Goal: Task Accomplishment & Management: Manage account settings

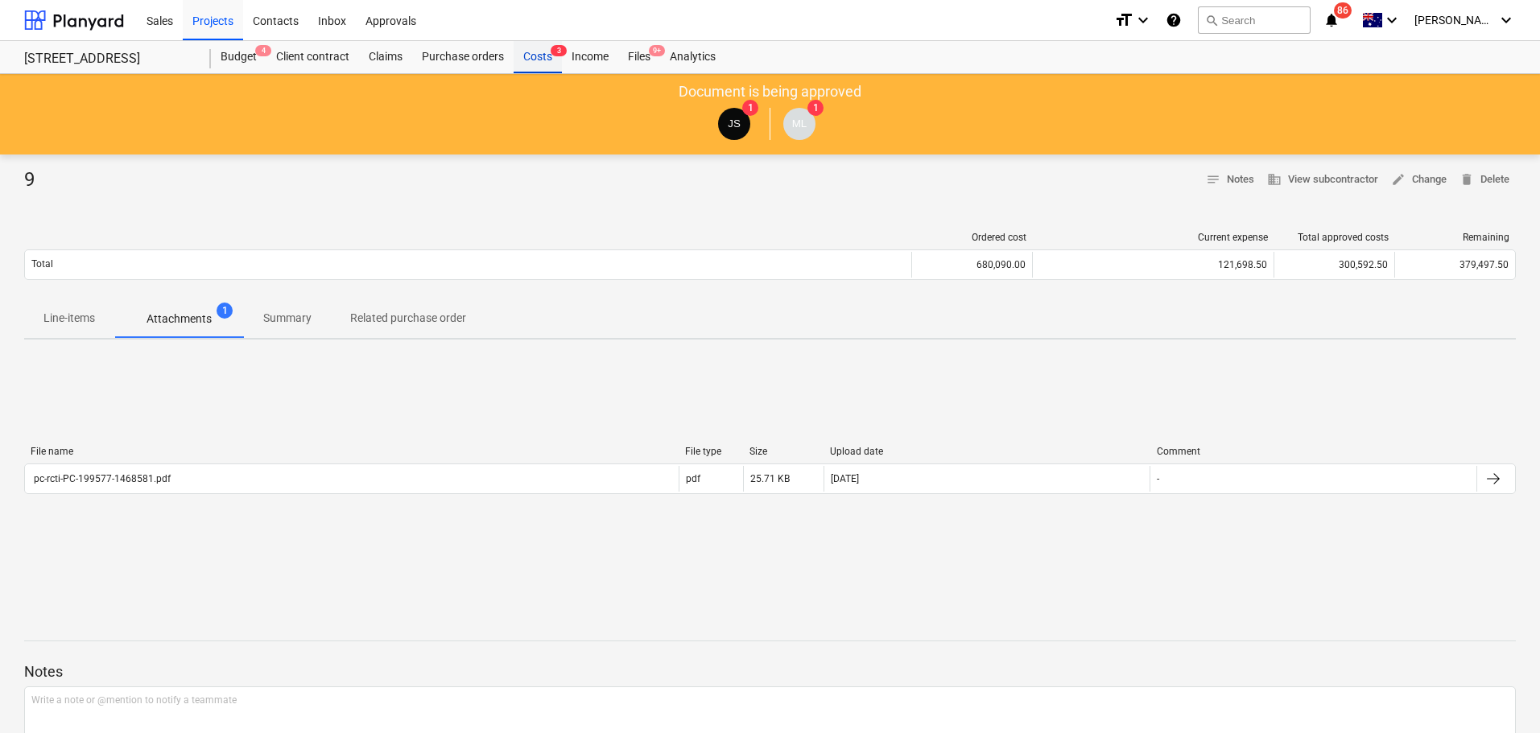
click at [534, 47] on div "Costs 3" at bounding box center [538, 57] width 48 height 32
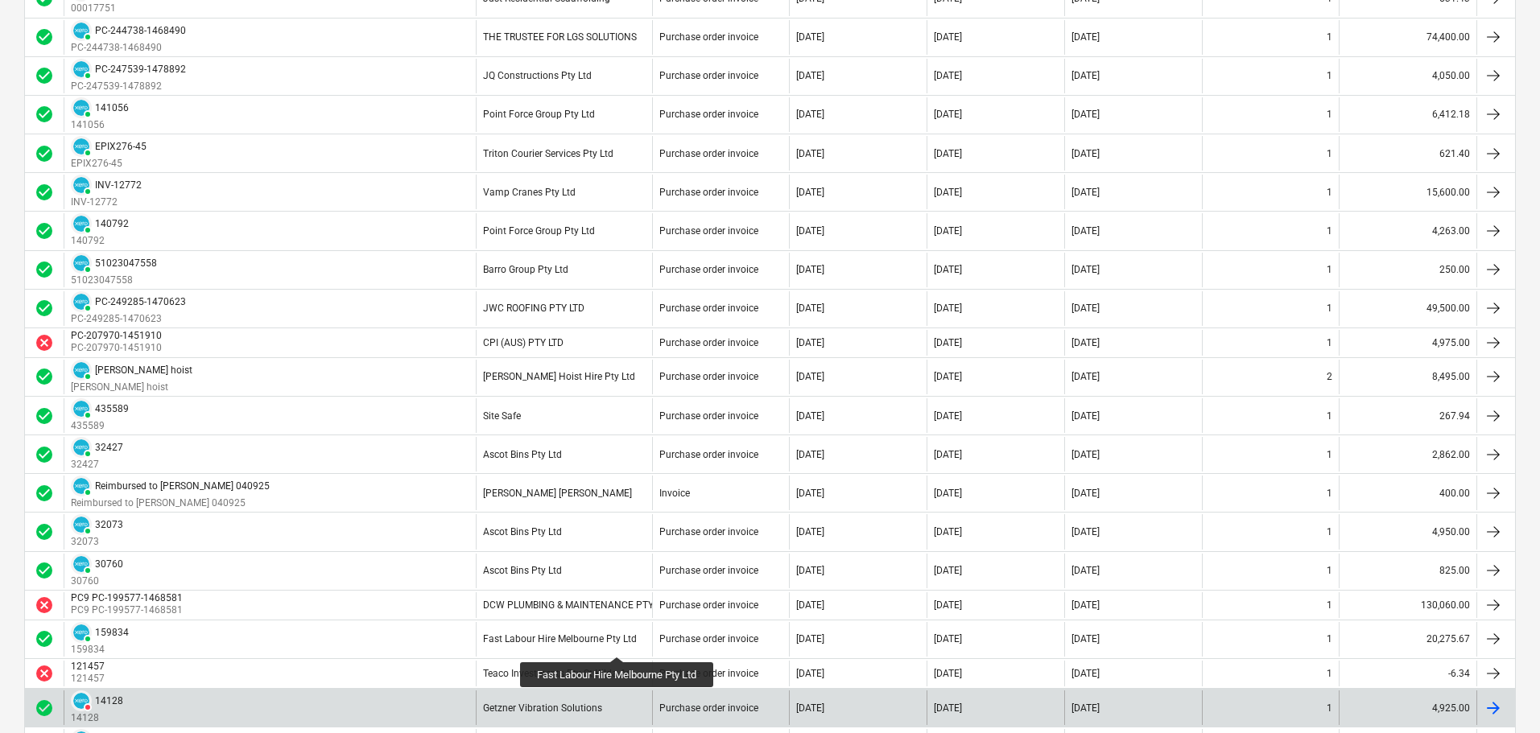
scroll to position [1529, 0]
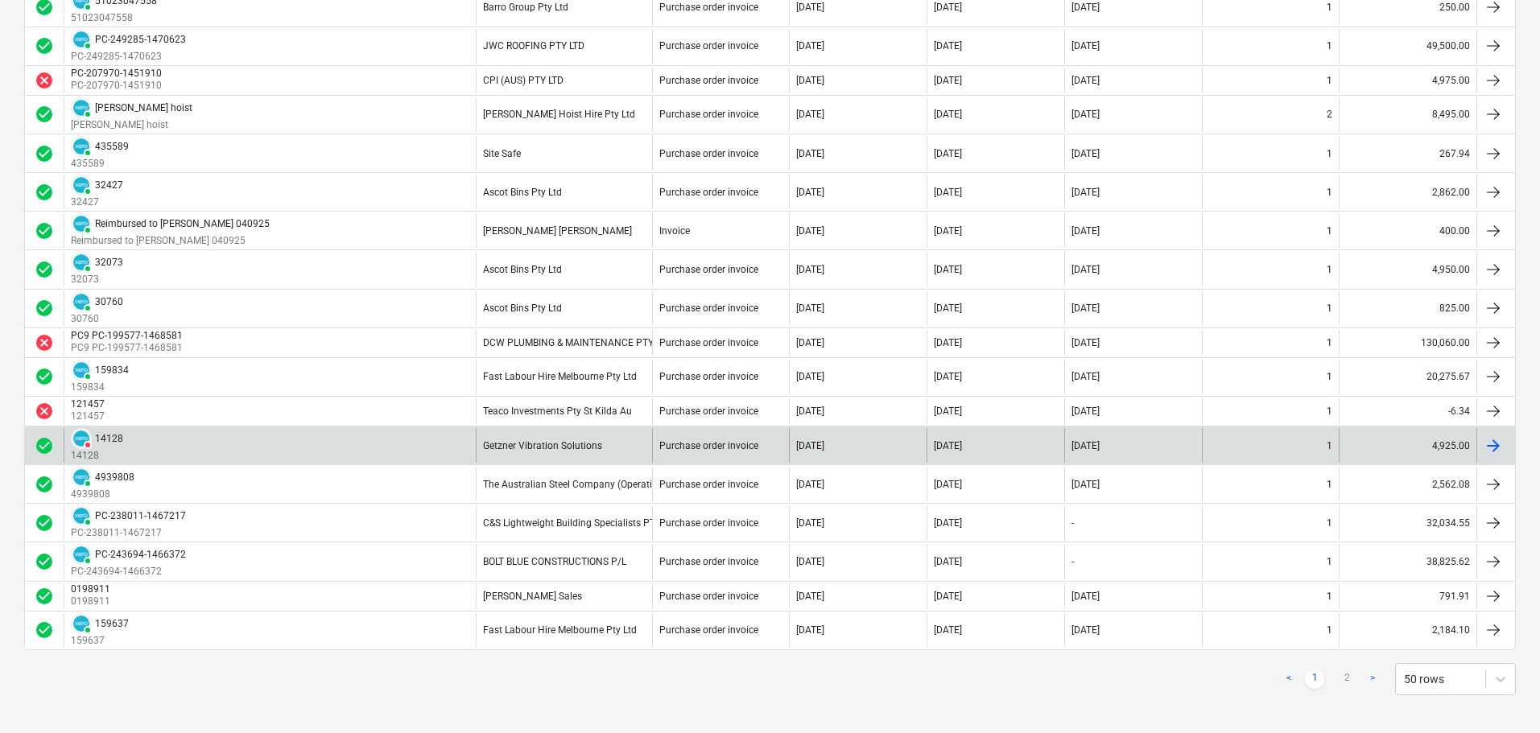
click at [372, 443] on div "DELETED 14128 14128" at bounding box center [270, 445] width 412 height 35
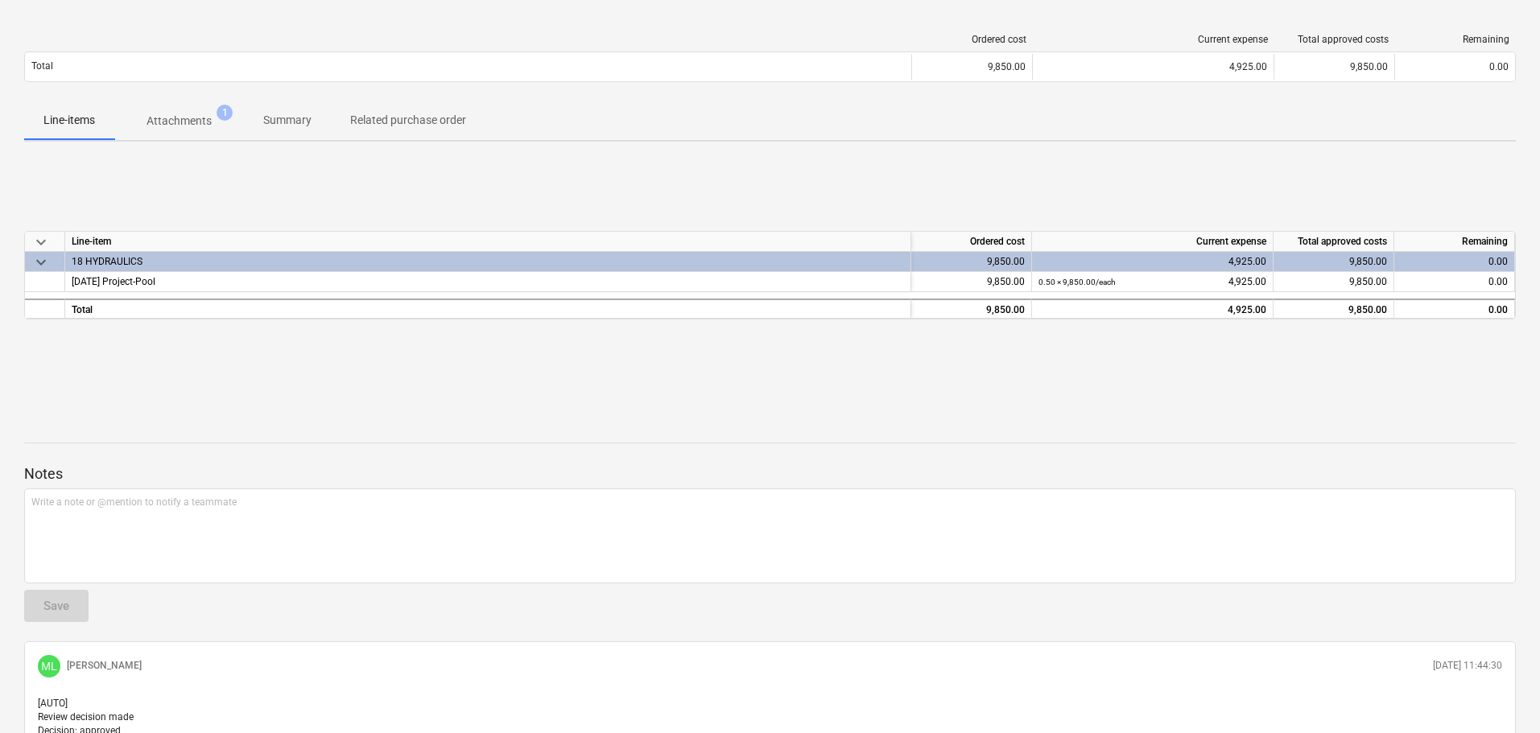
scroll to position [157, 0]
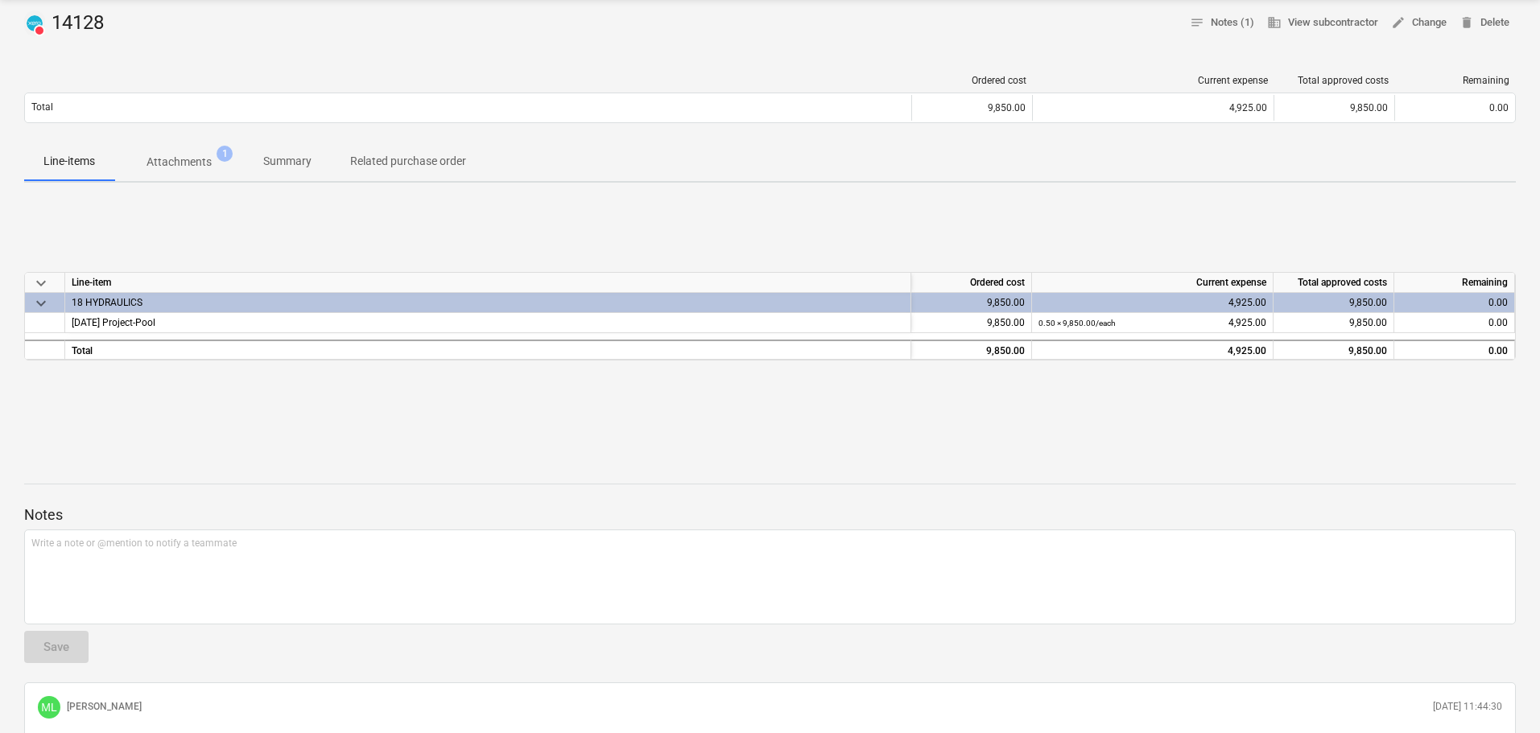
click at [373, 151] on span "Related purchase order" at bounding box center [408, 161] width 155 height 27
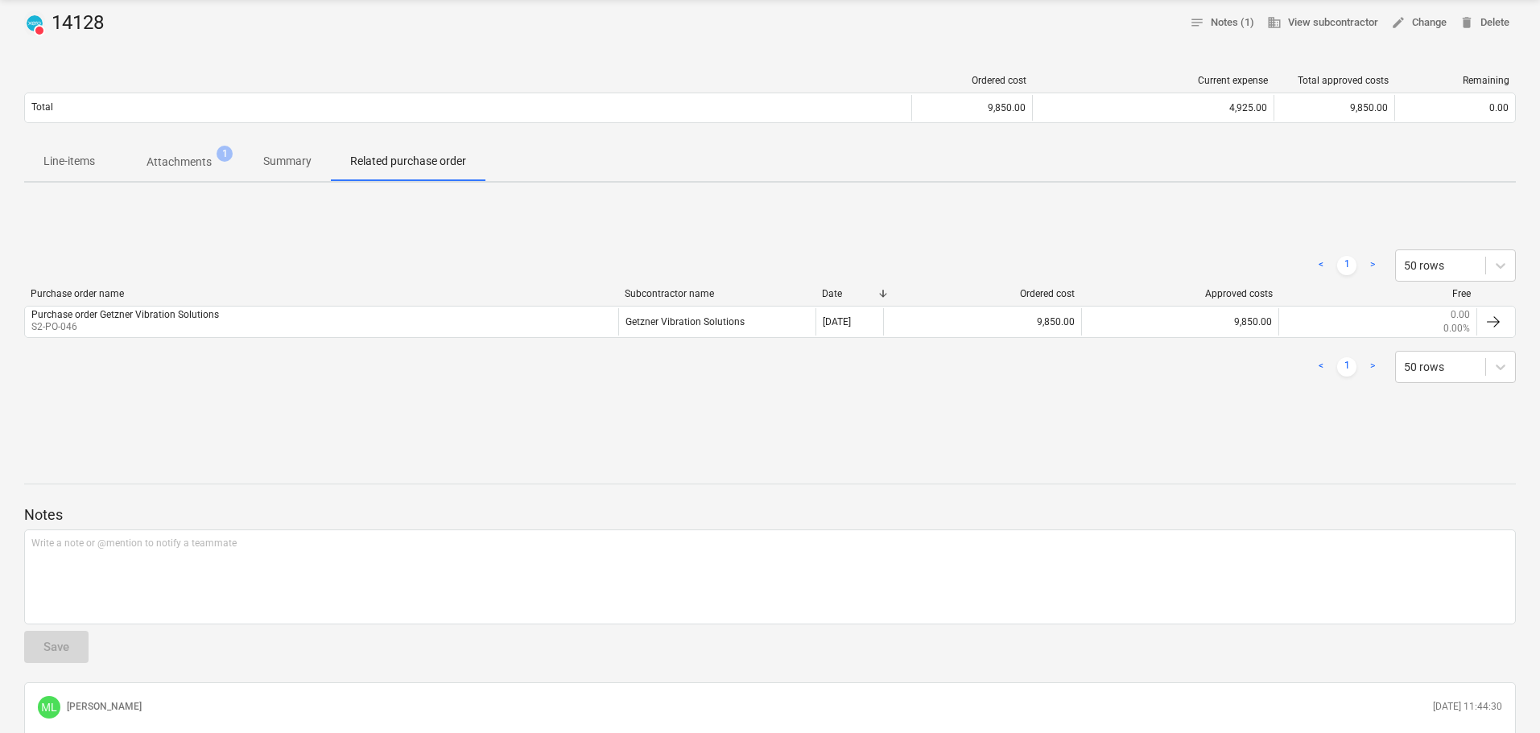
click at [285, 167] on p "Summary" at bounding box center [287, 161] width 48 height 17
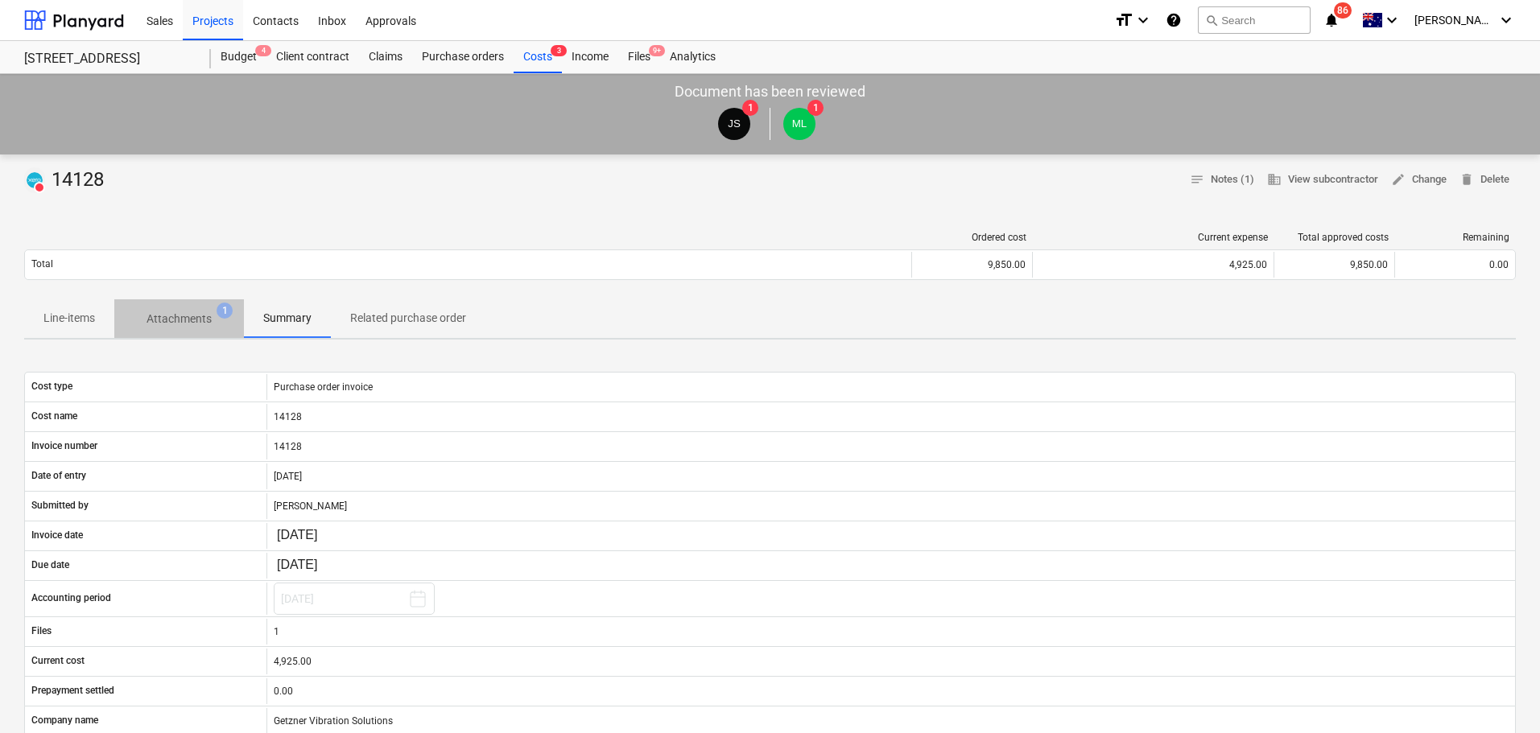
click at [191, 323] on p "Attachments" at bounding box center [178, 319] width 65 height 17
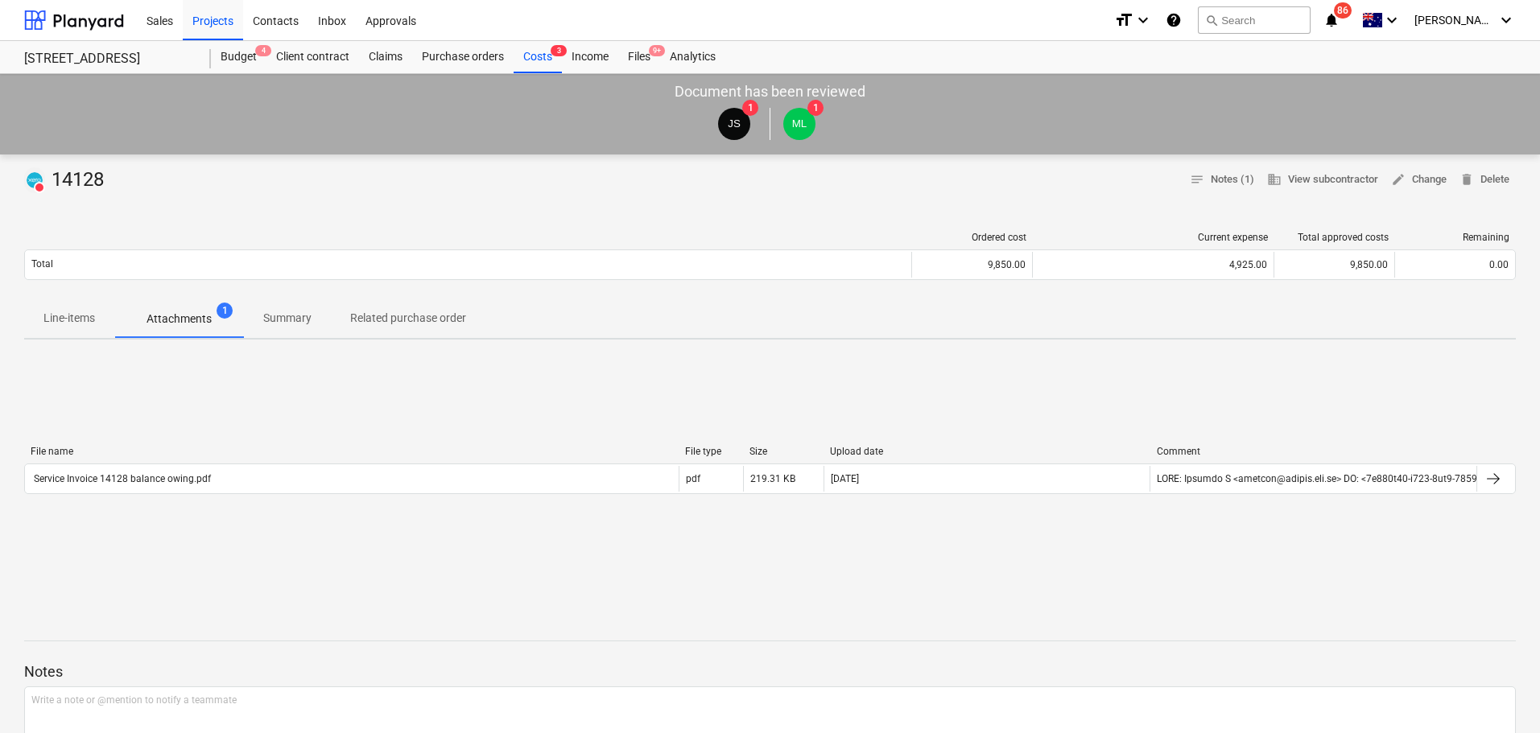
click at [65, 321] on p "Line-items" at bounding box center [69, 318] width 52 height 17
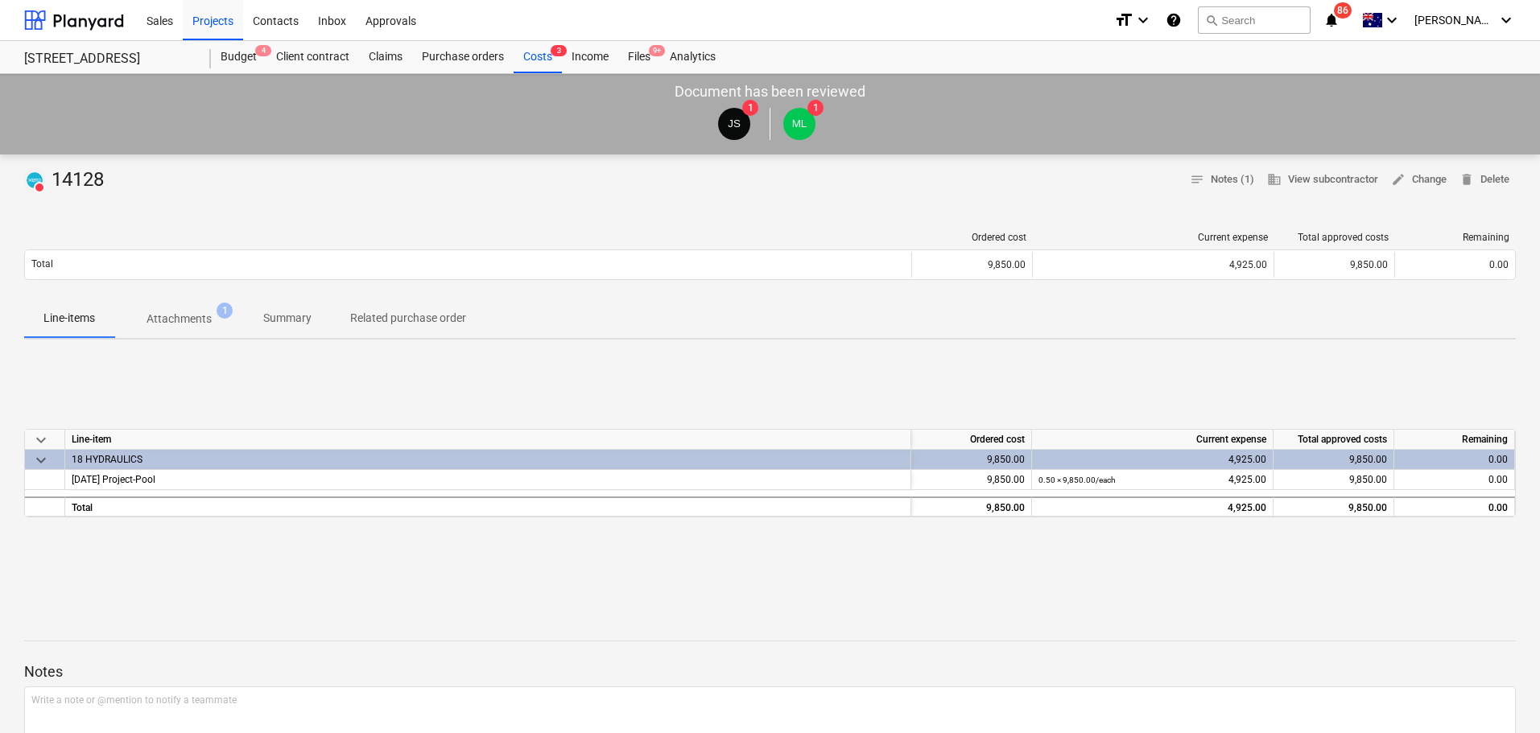
click at [157, 300] on button "Attachments 1" at bounding box center [179, 318] width 130 height 39
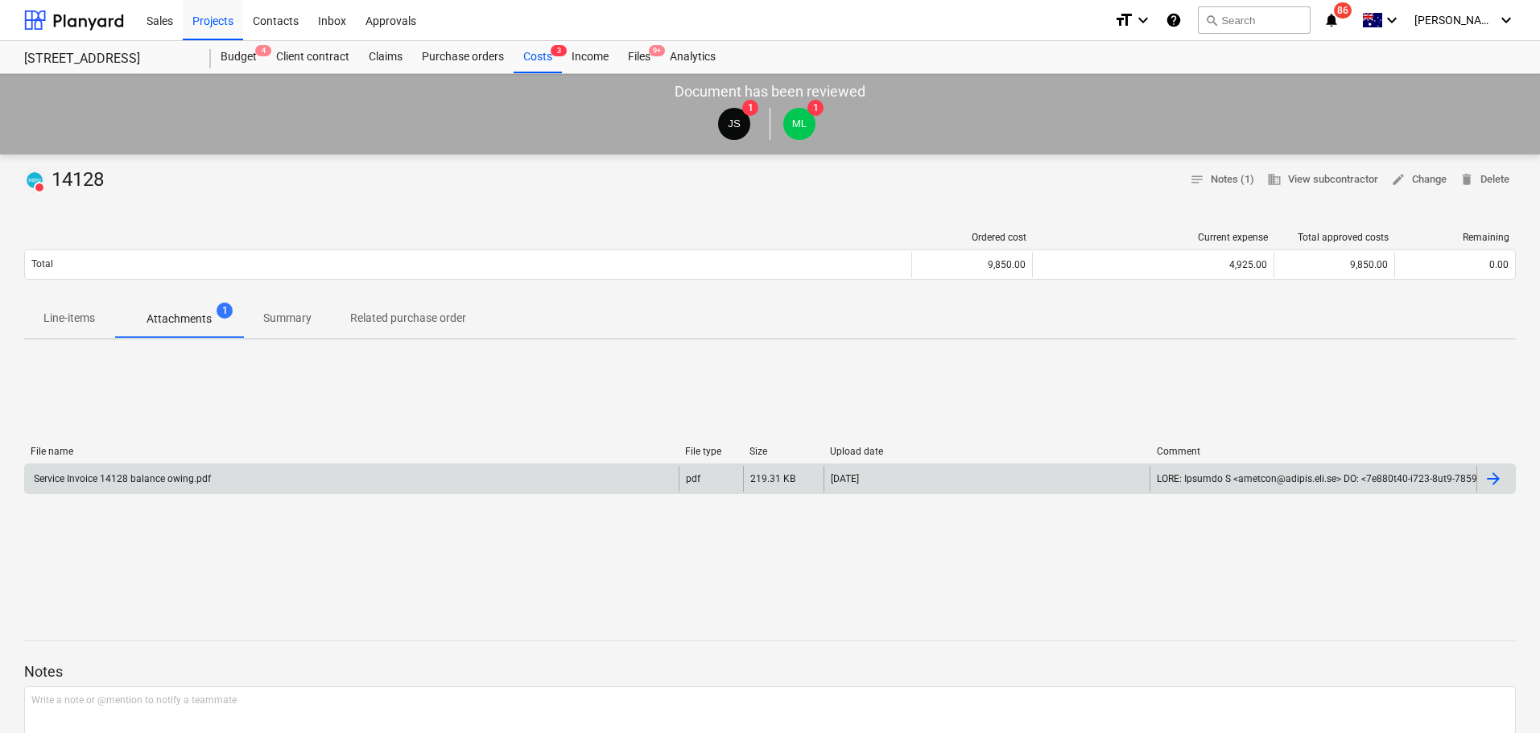
click at [226, 479] on div "Service Invoice 14128 balance owing.pdf" at bounding box center [352, 479] width 654 height 26
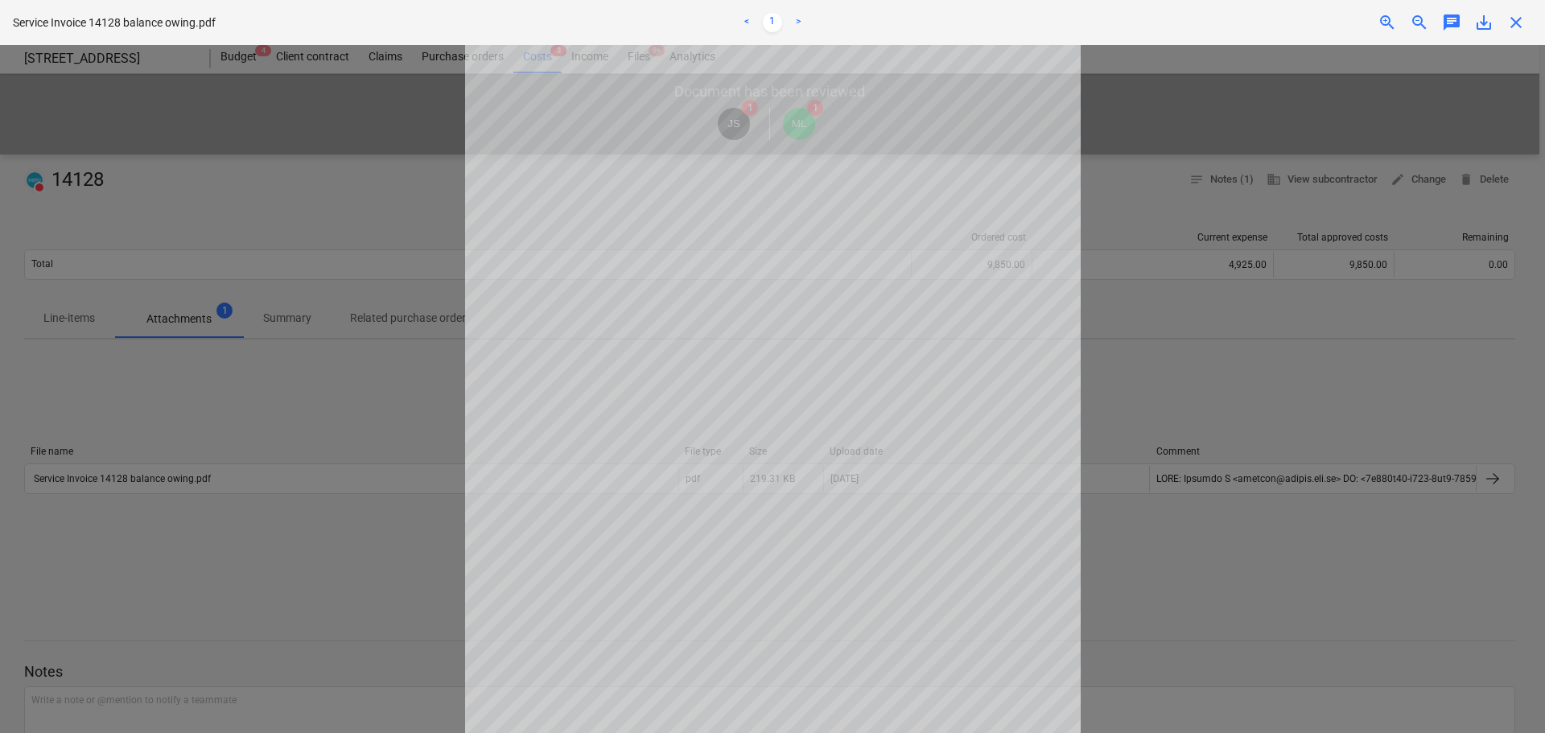
scroll to position [112, 0]
click at [208, 422] on div at bounding box center [772, 389] width 1545 height 688
click at [99, 328] on div at bounding box center [772, 389] width 1545 height 688
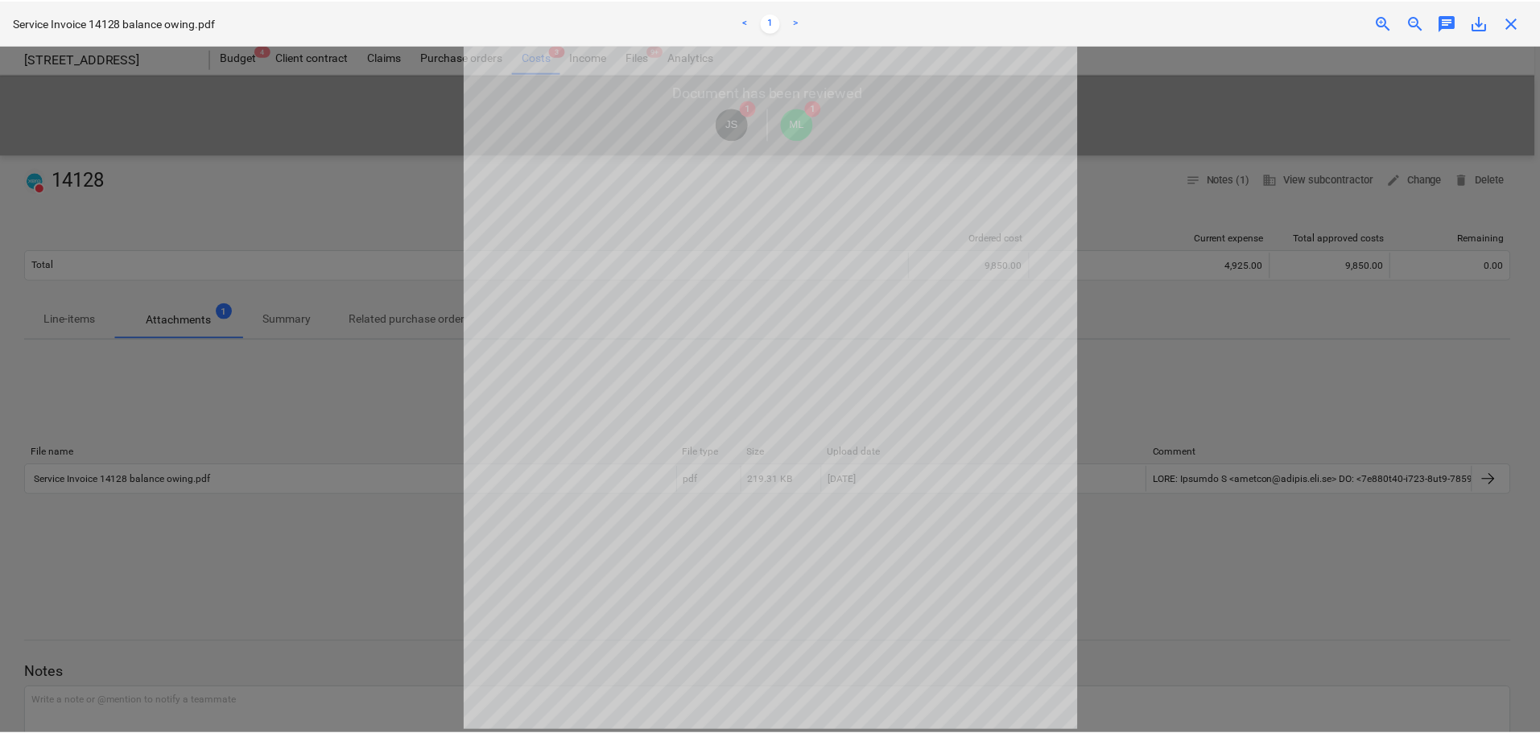
scroll to position [110, 0]
click at [1133, 161] on div at bounding box center [772, 389] width 1545 height 688
click at [1526, 22] on div "close" at bounding box center [1516, 22] width 32 height 19
click at [1511, 22] on span "close" at bounding box center [1516, 22] width 19 height 19
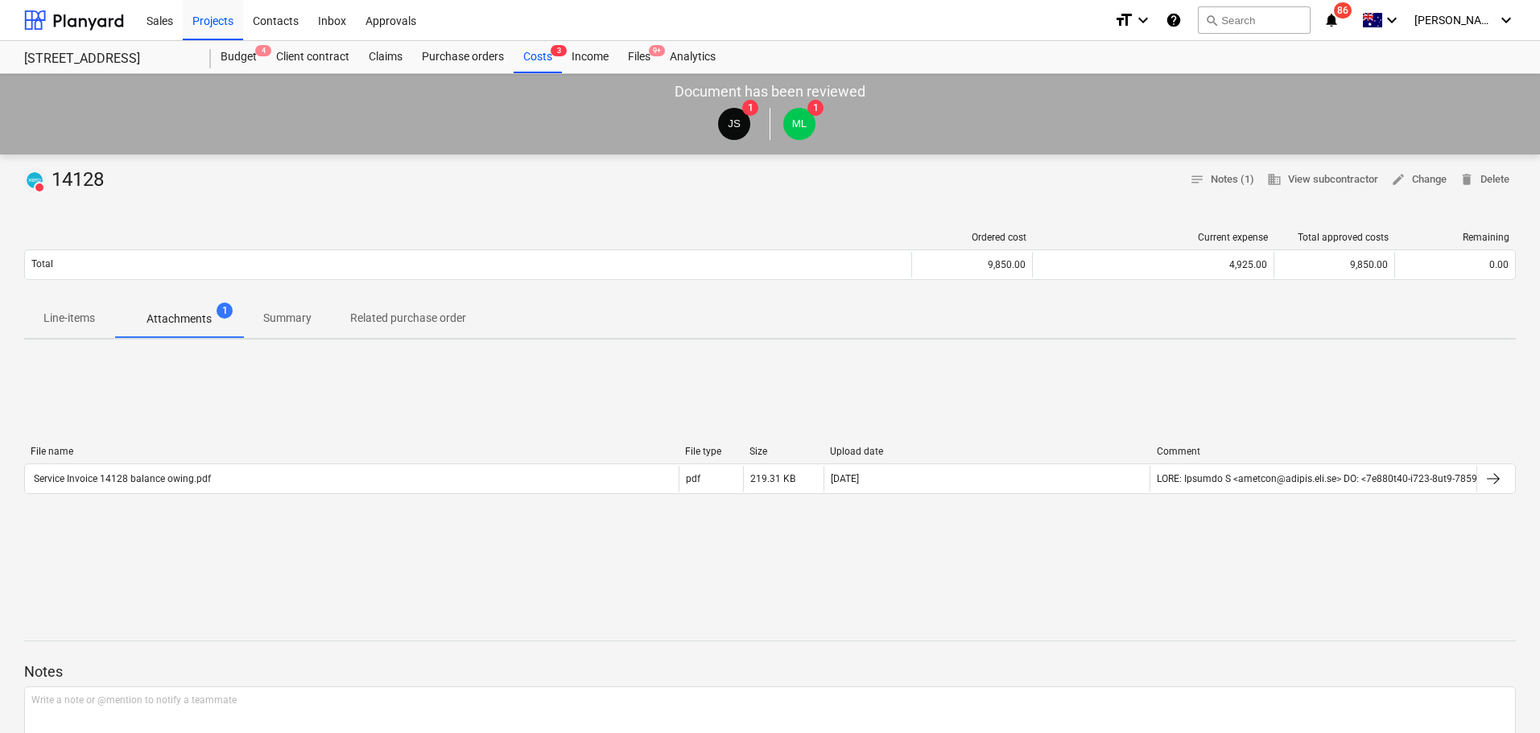
click at [56, 320] on p "Line-items" at bounding box center [69, 318] width 52 height 17
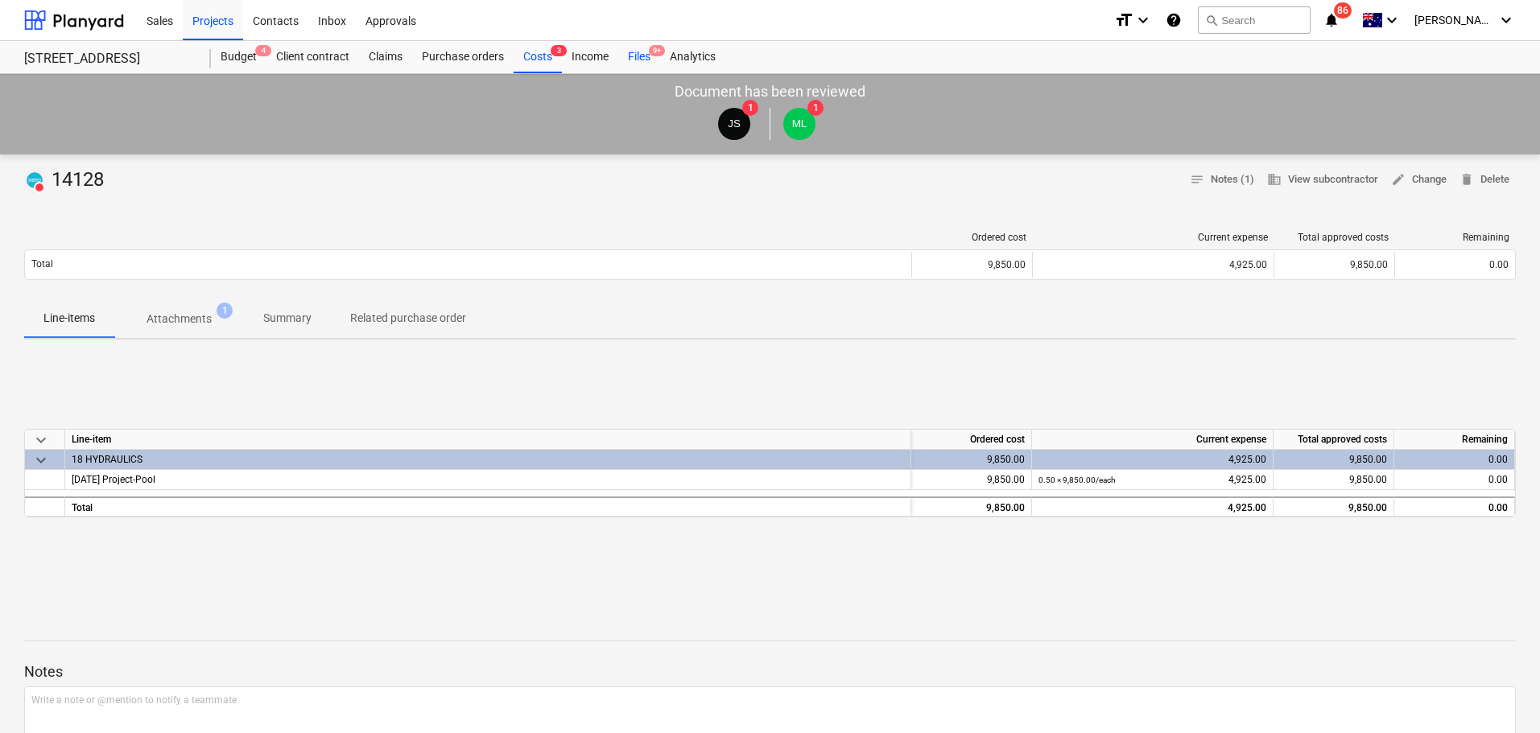
click at [648, 55] on div "Files 9+" at bounding box center [639, 57] width 42 height 32
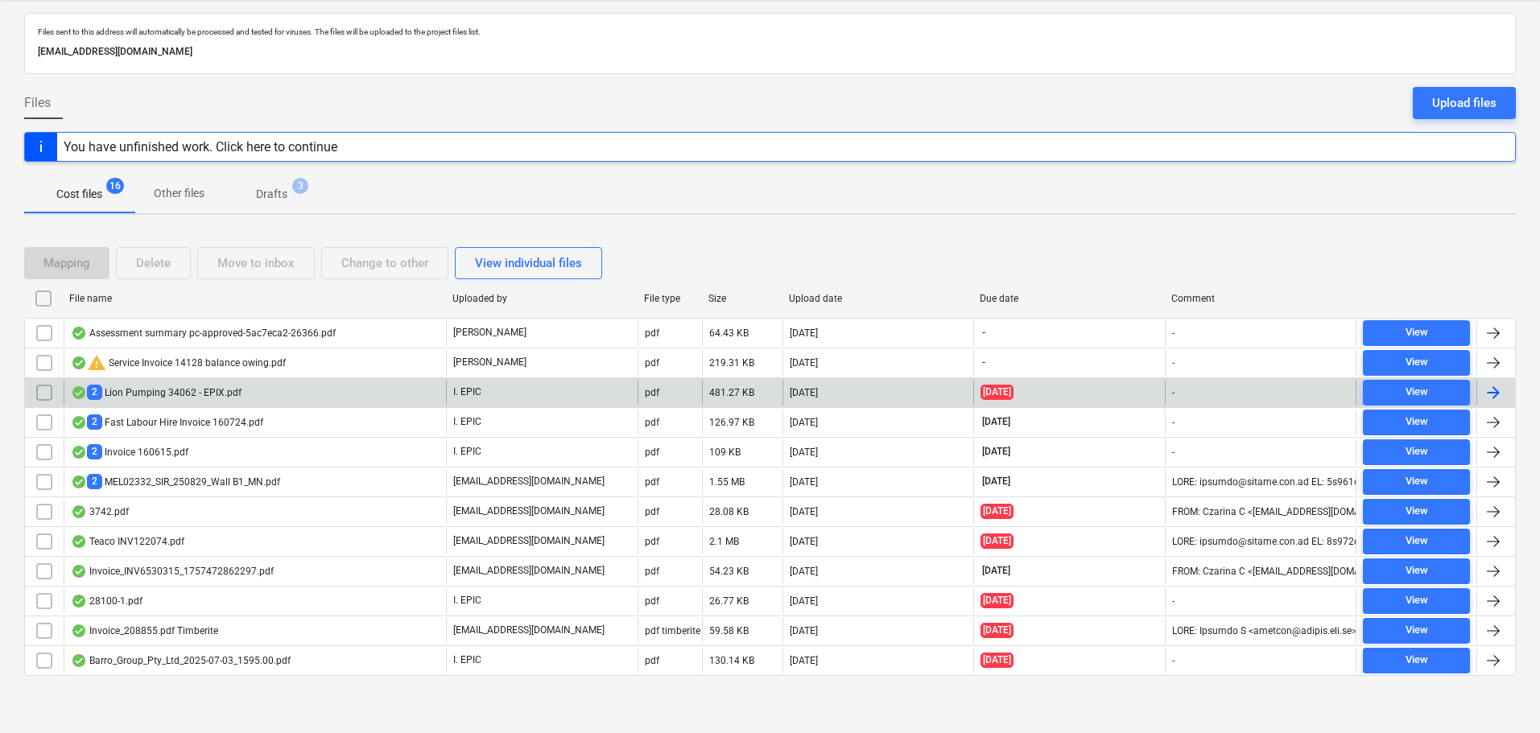
scroll to position [75, 0]
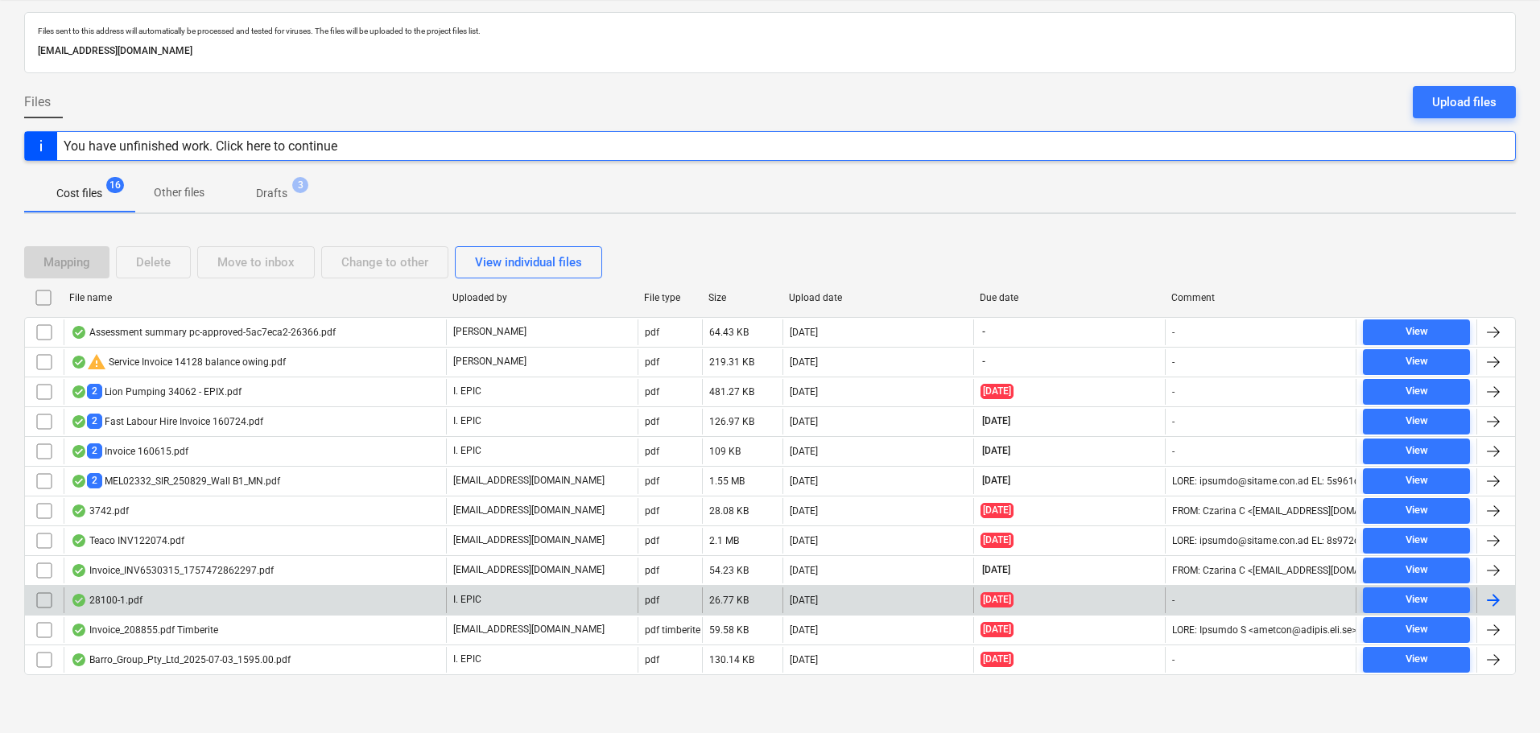
click at [239, 595] on div "28100-1.pdf" at bounding box center [255, 601] width 382 height 26
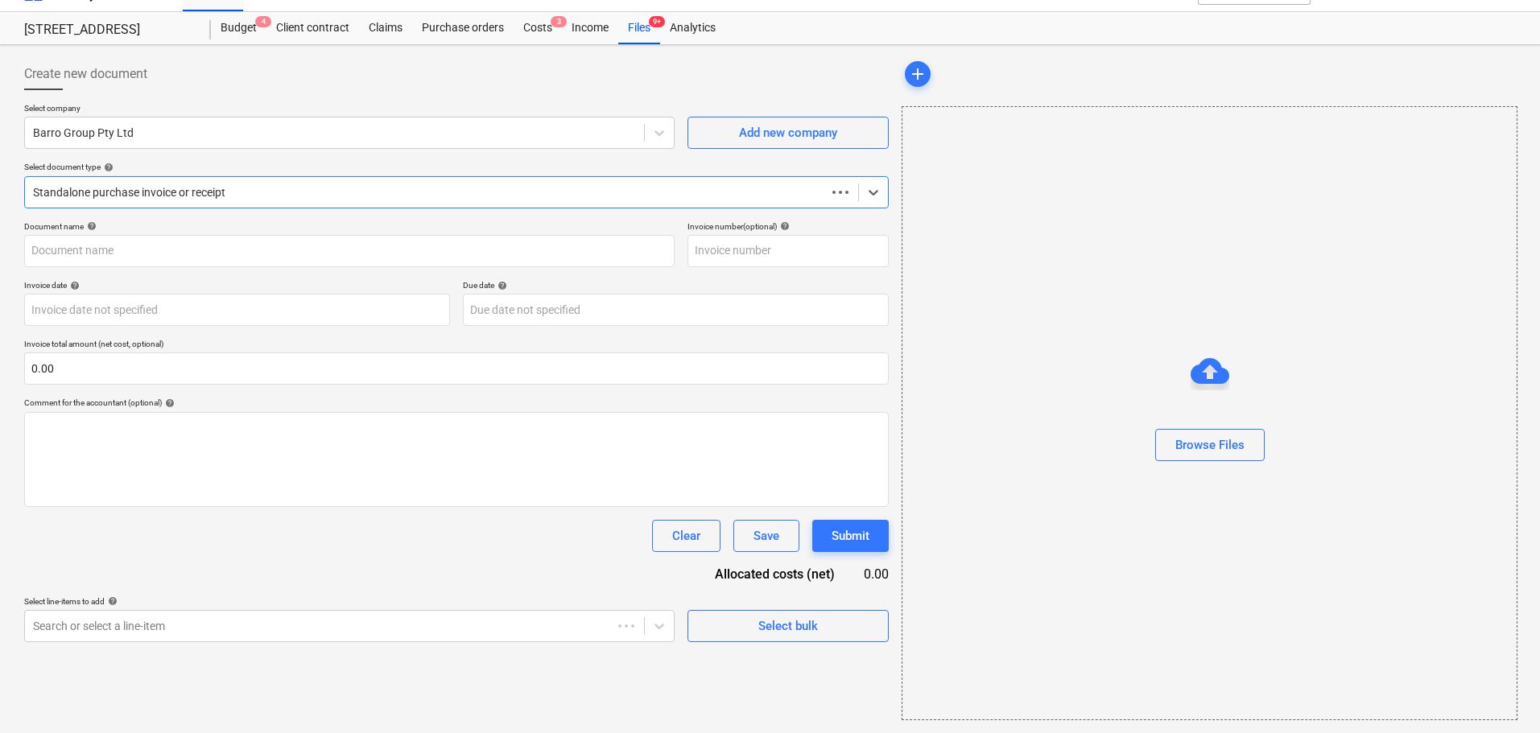
scroll to position [29, 0]
type input "51023047367"
type input "[DATE]"
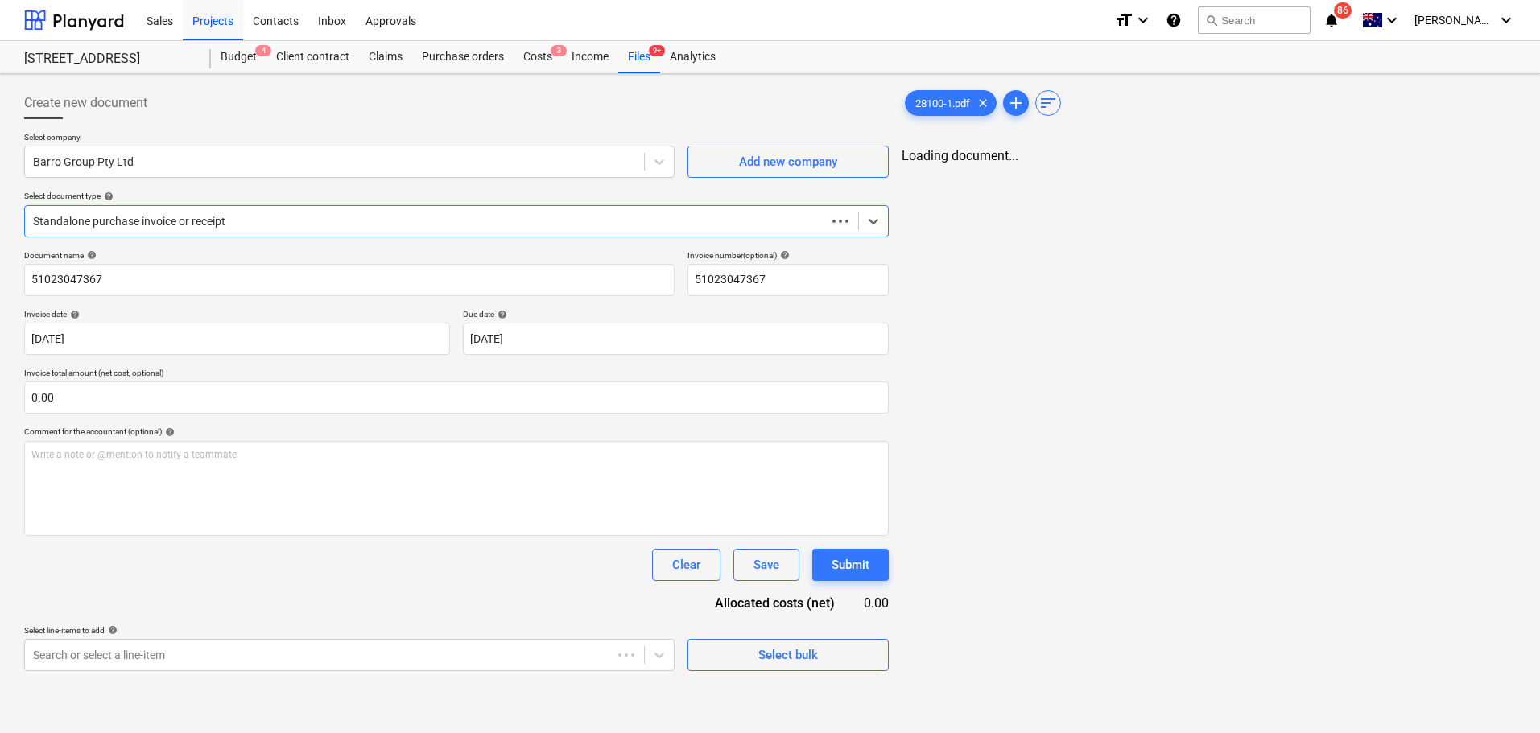
scroll to position [0, 0]
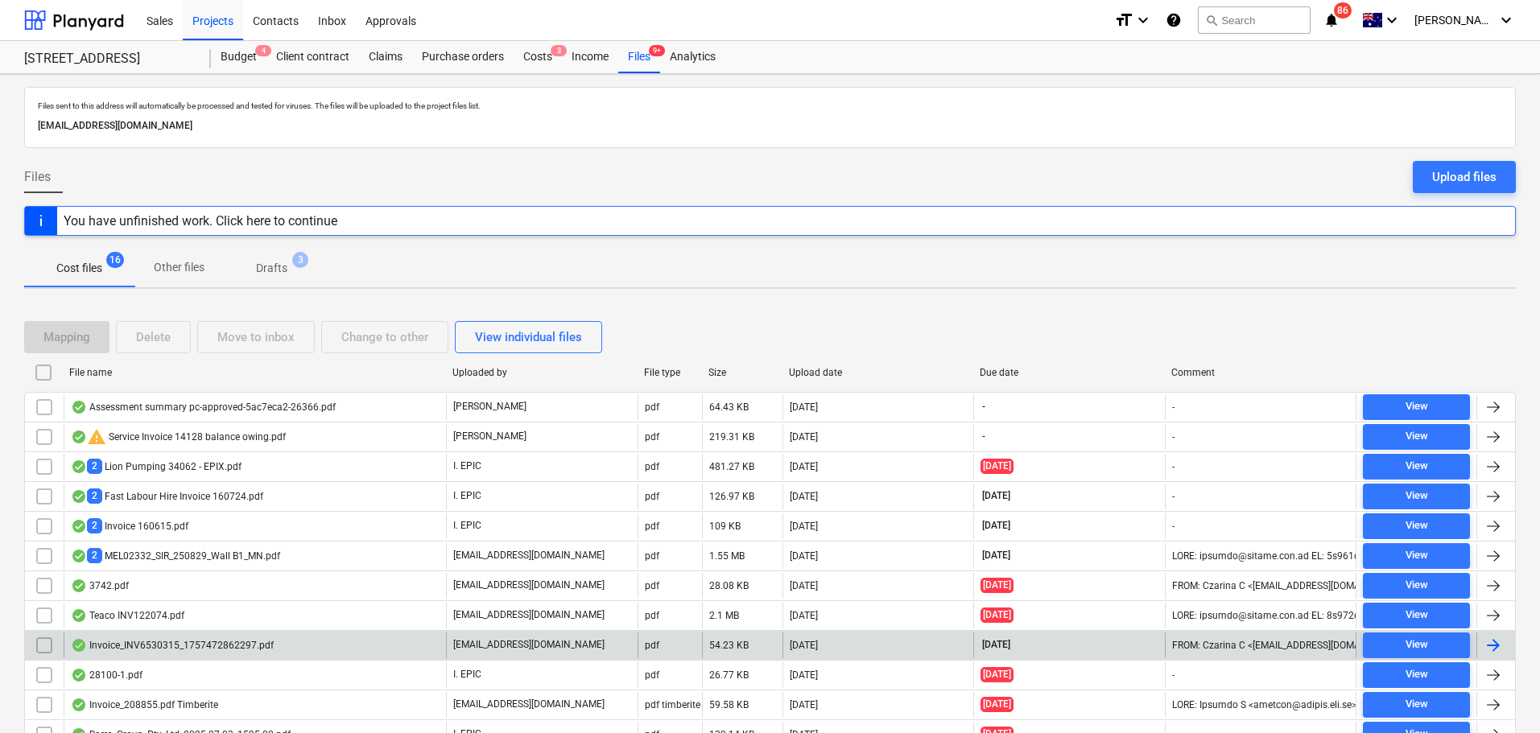
scroll to position [75, 0]
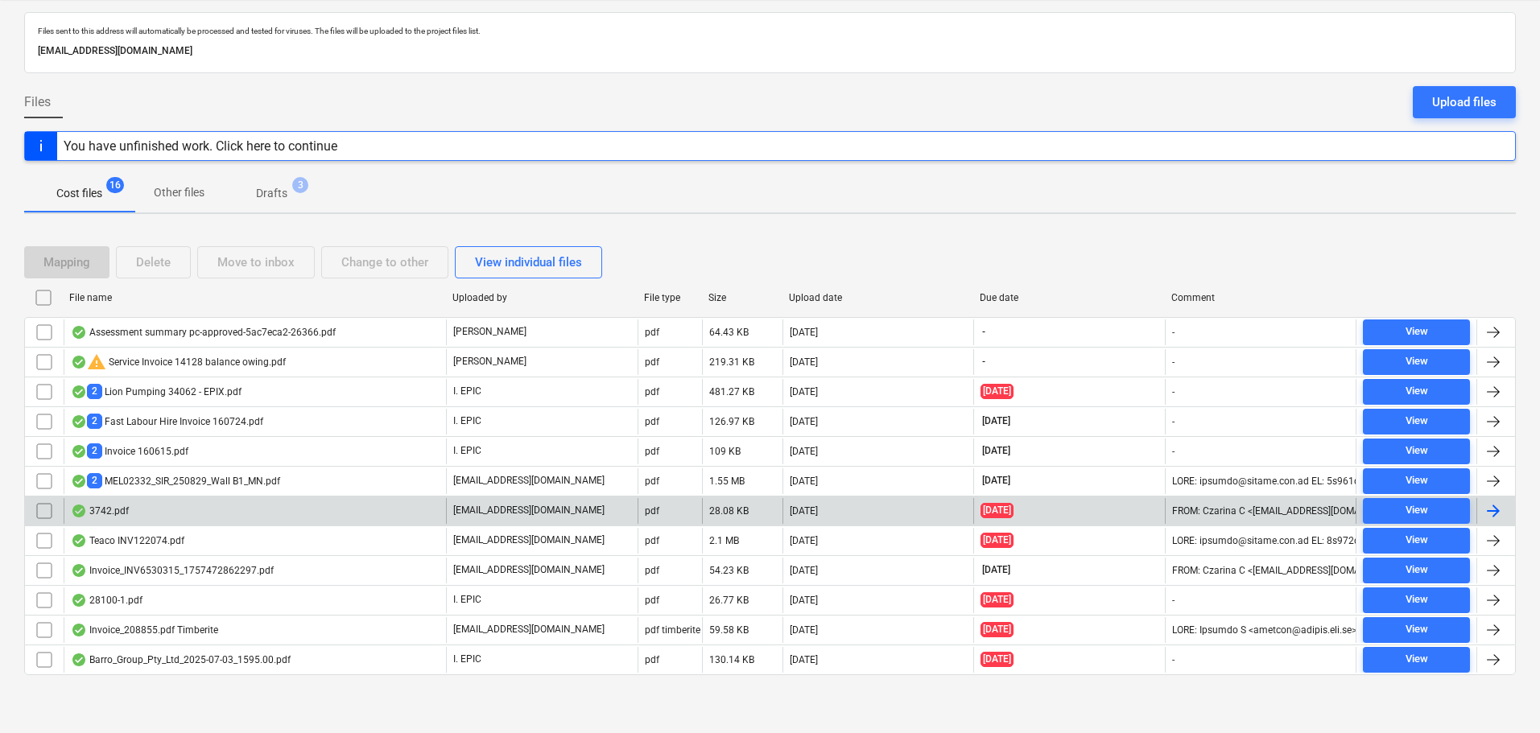
click at [288, 512] on div "3742.pdf" at bounding box center [255, 511] width 382 height 26
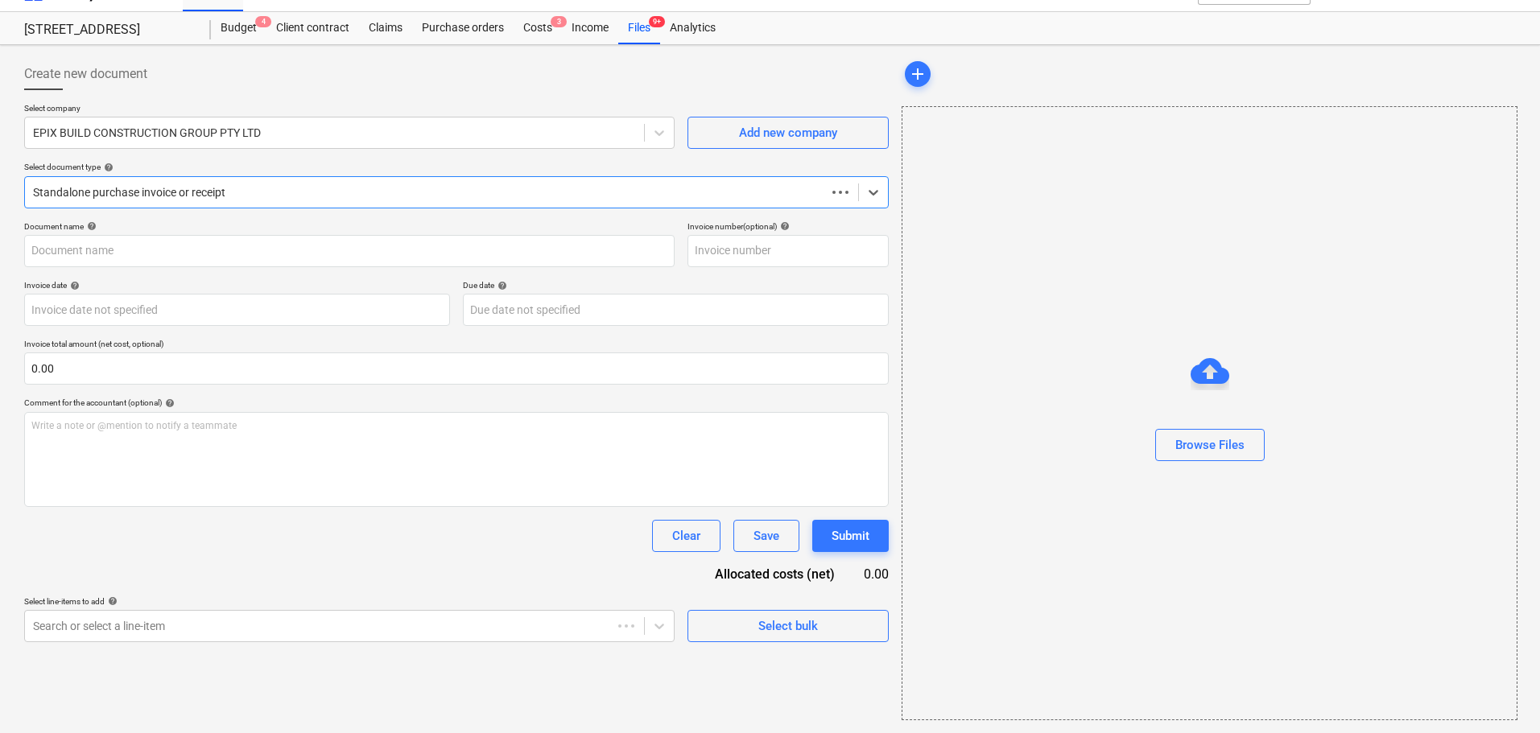
scroll to position [29, 0]
type input "3742"
type input "[DATE]"
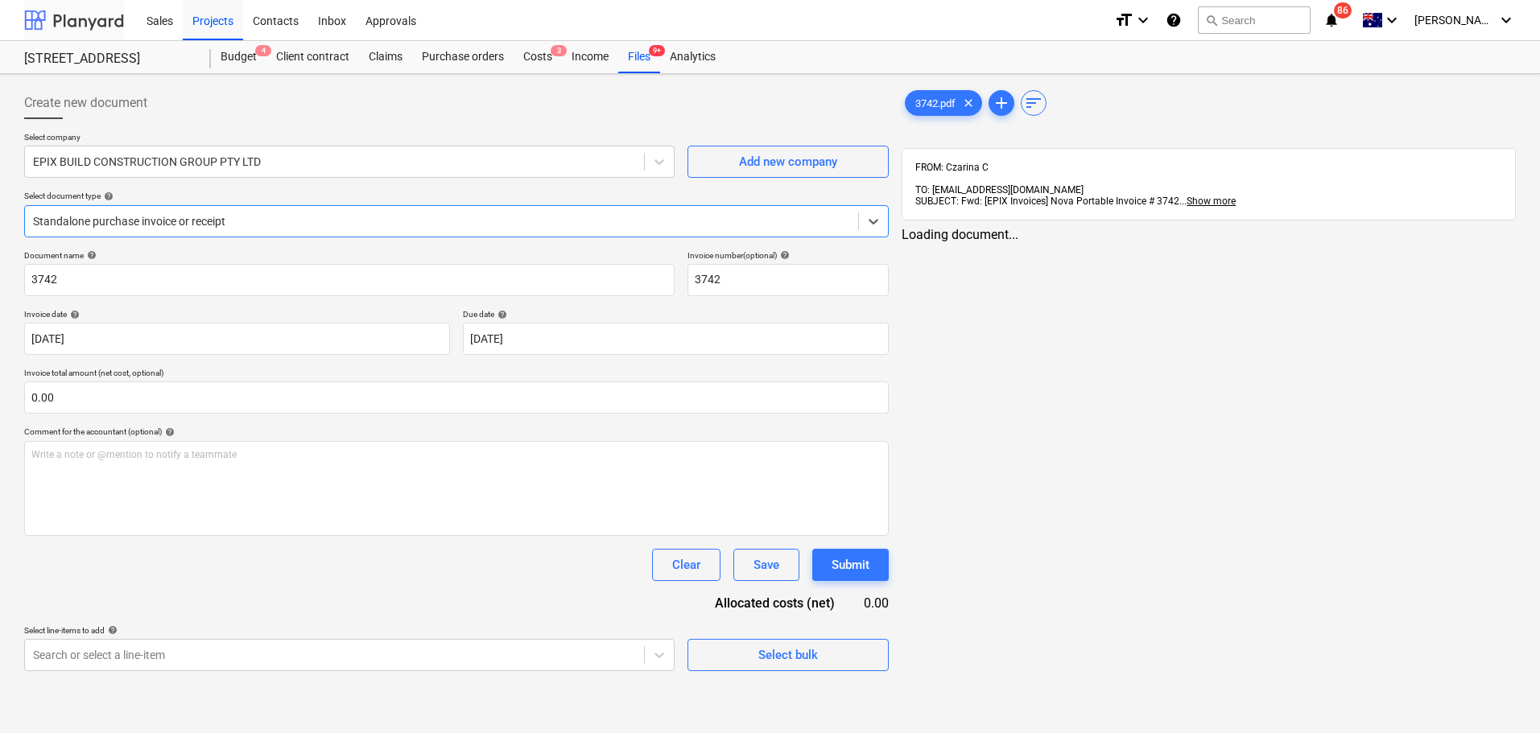
scroll to position [0, 0]
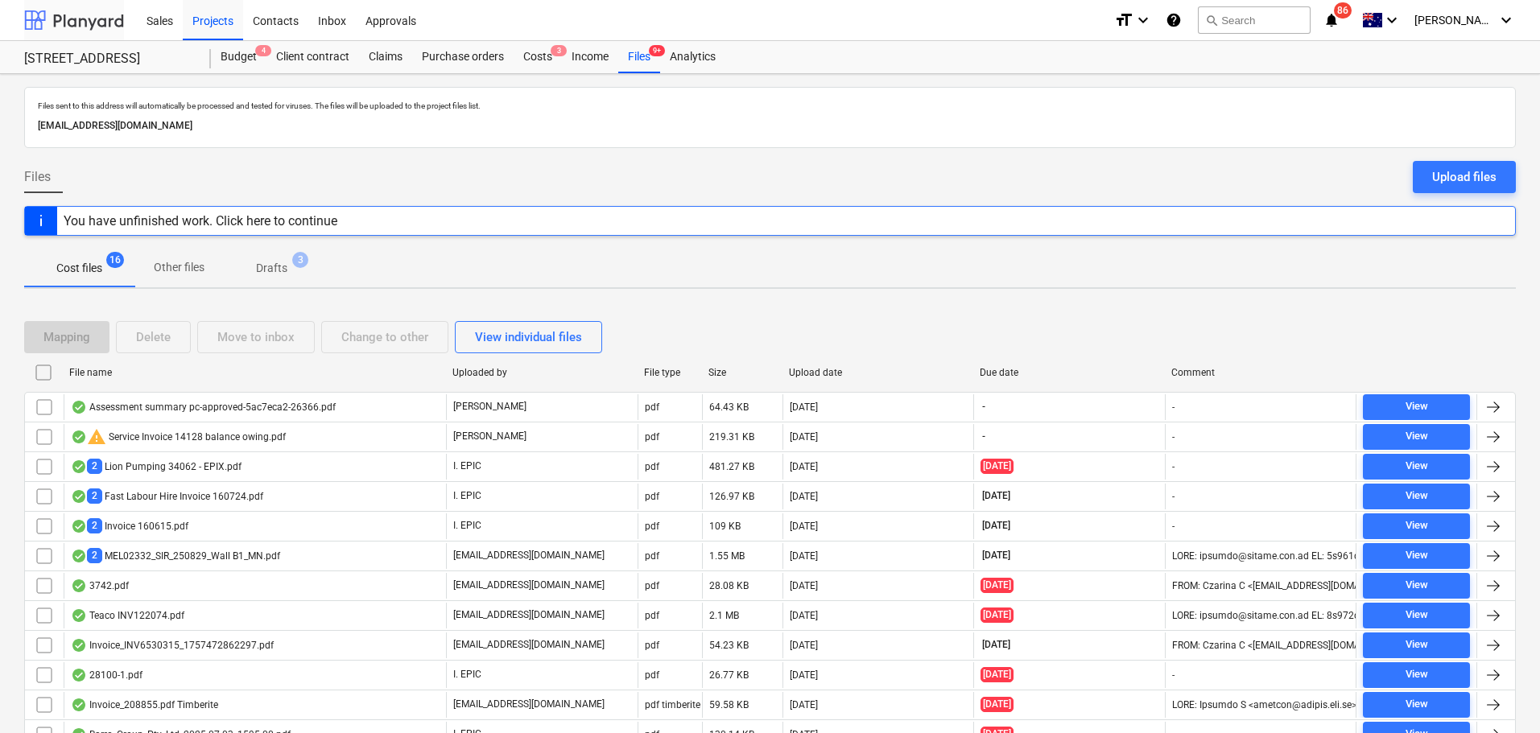
scroll to position [75, 0]
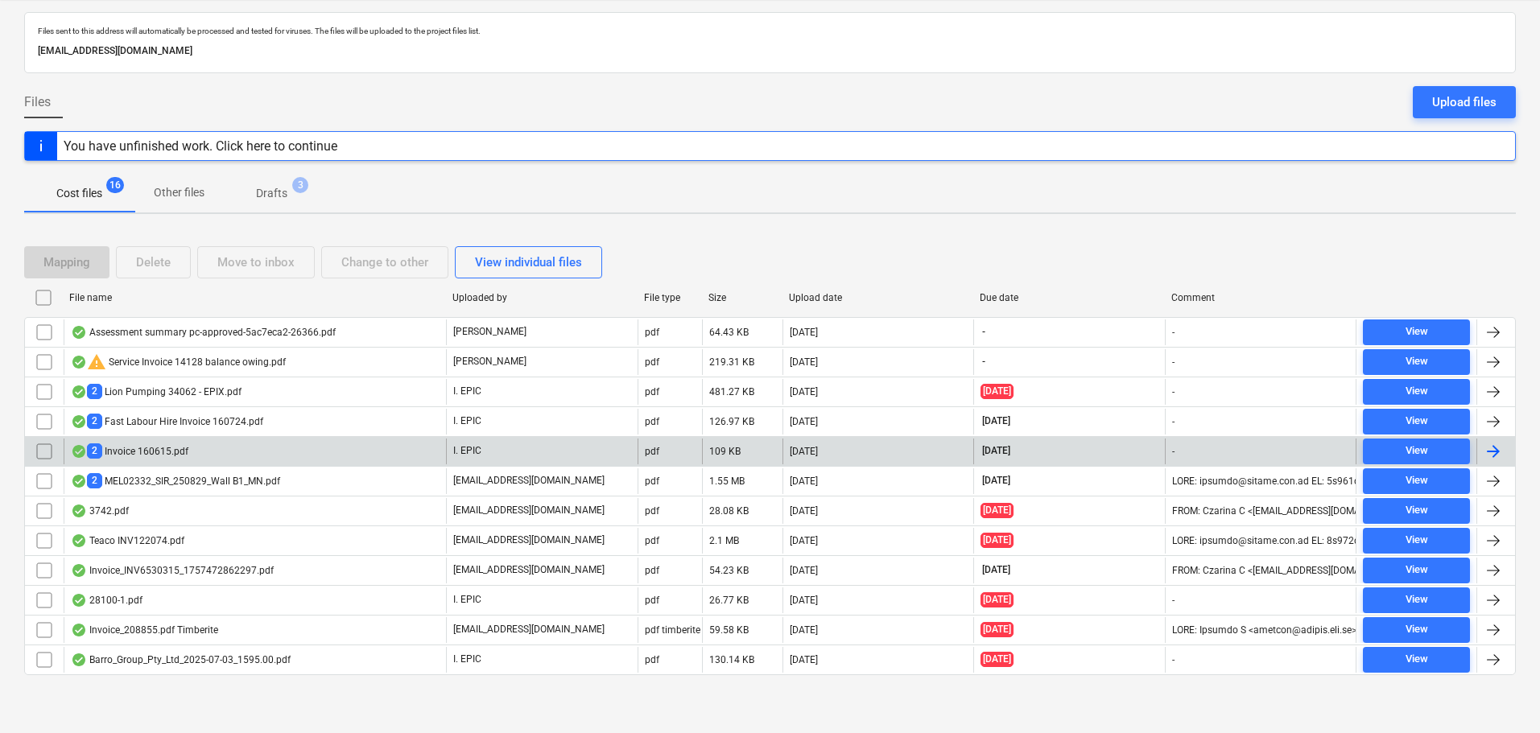
click at [195, 451] on div "2 Invoice 160615.pdf" at bounding box center [255, 452] width 382 height 26
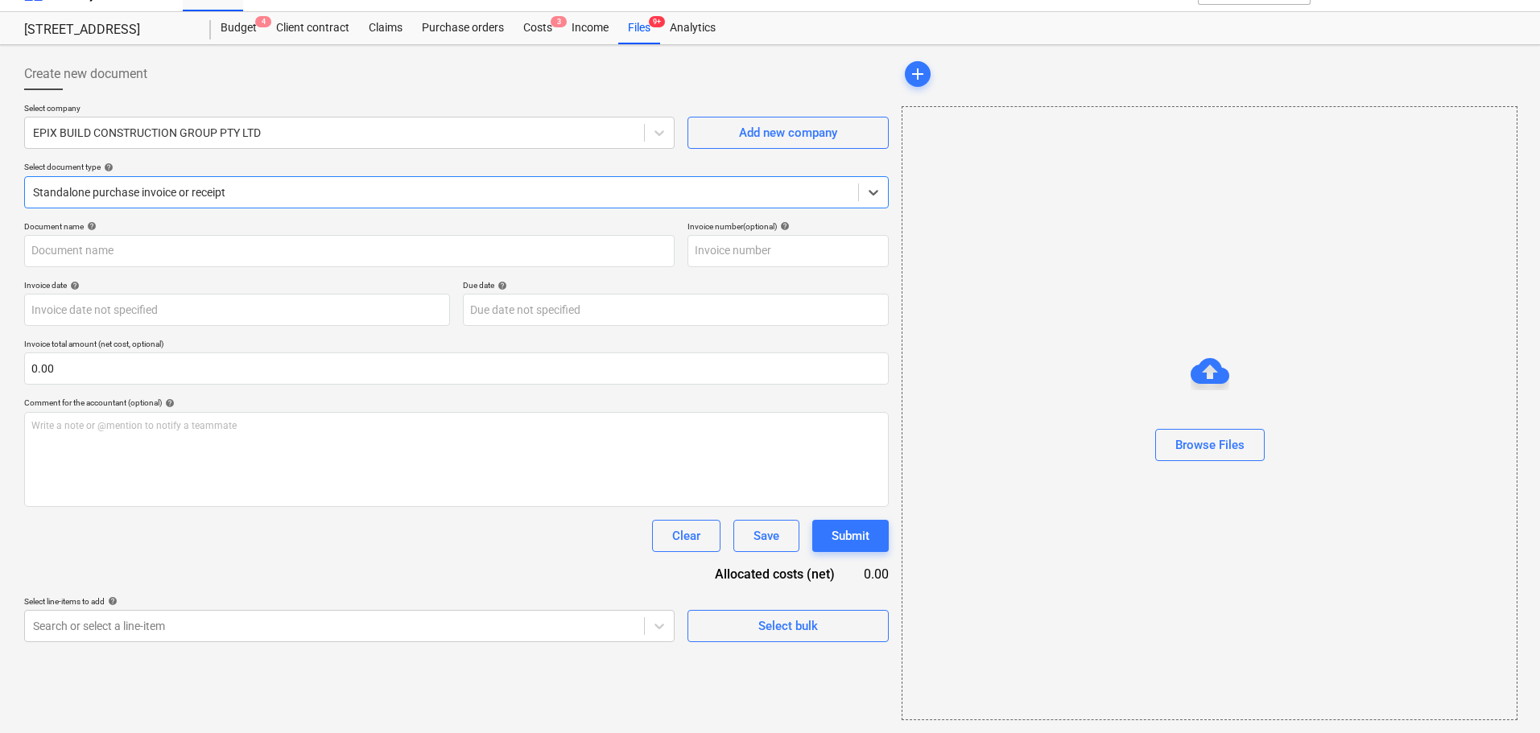
type input "160615"
type input "[DATE]"
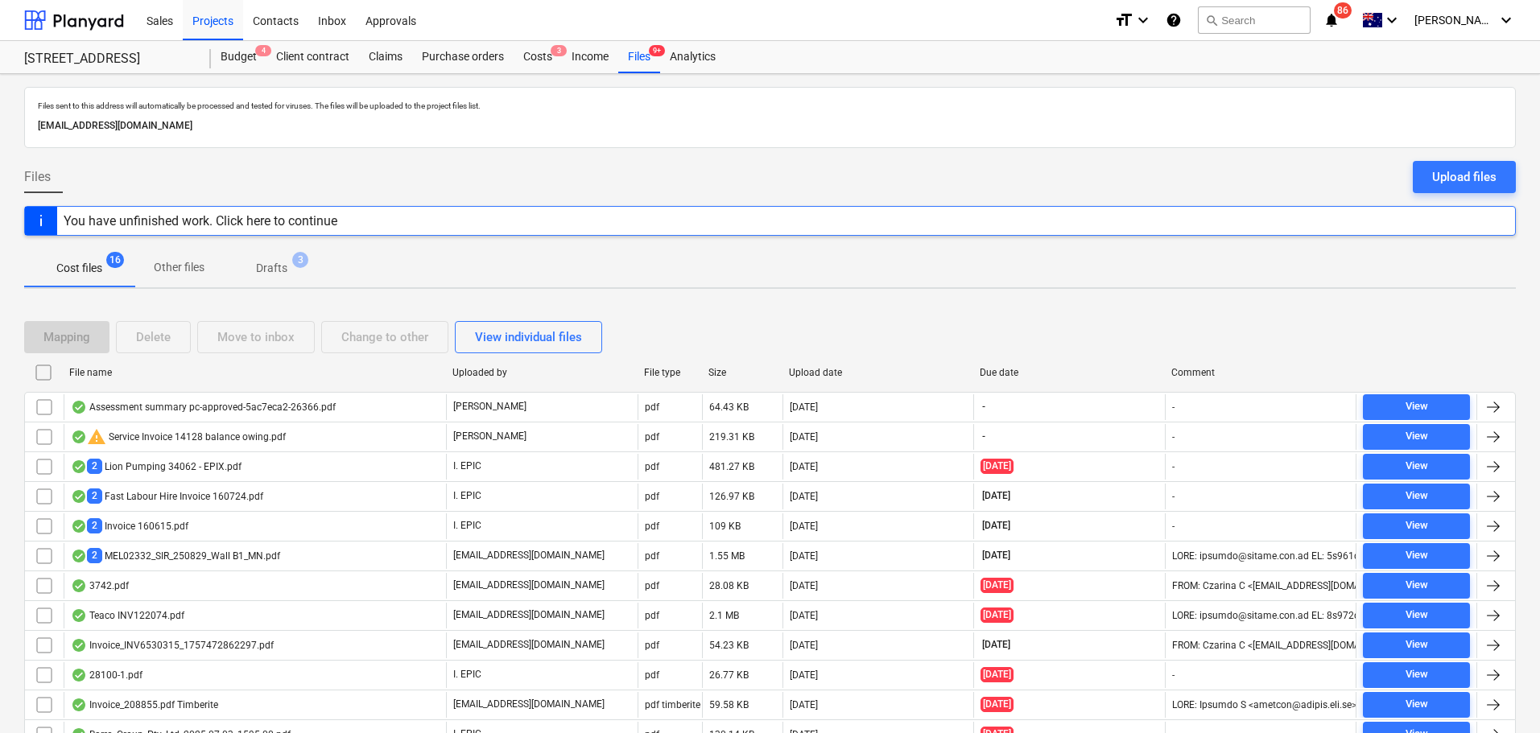
scroll to position [75, 0]
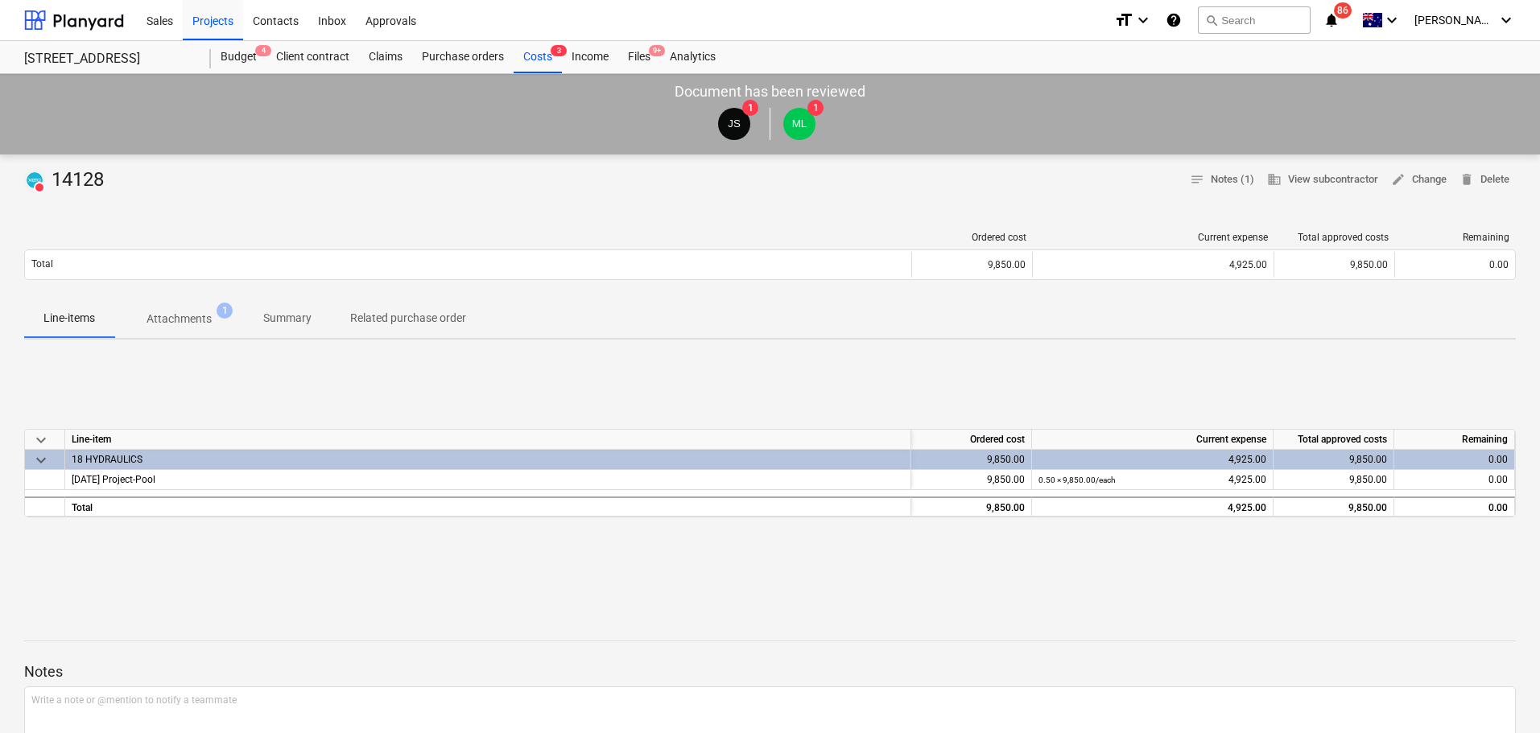
click at [275, 329] on span "Summary" at bounding box center [287, 318] width 87 height 27
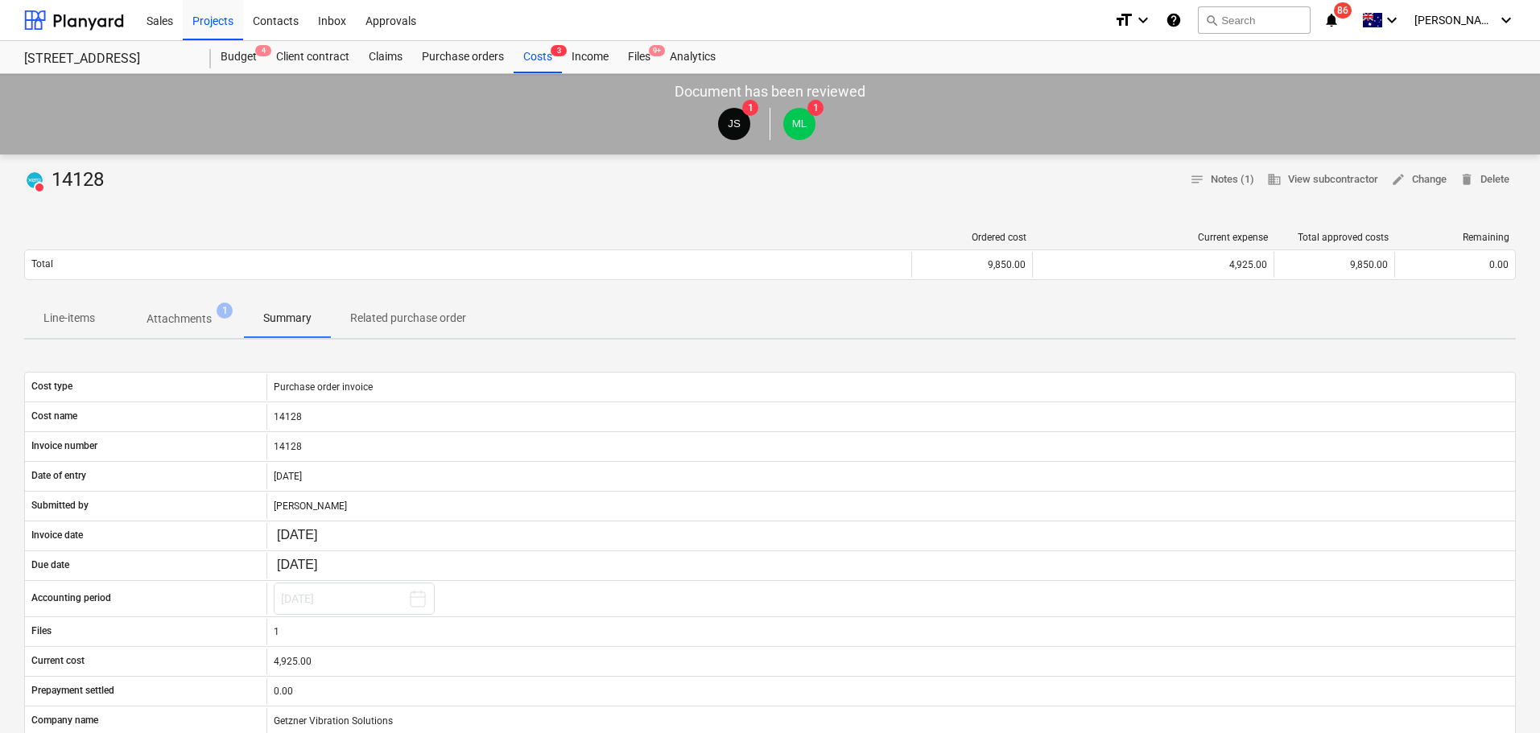
click at [430, 340] on div "DELETED 14128 notes Notes (1) business View subcontractor edit Change delete De…" at bounding box center [770, 677] width 1540 height 1044
click at [176, 319] on p "Attachments" at bounding box center [178, 319] width 65 height 17
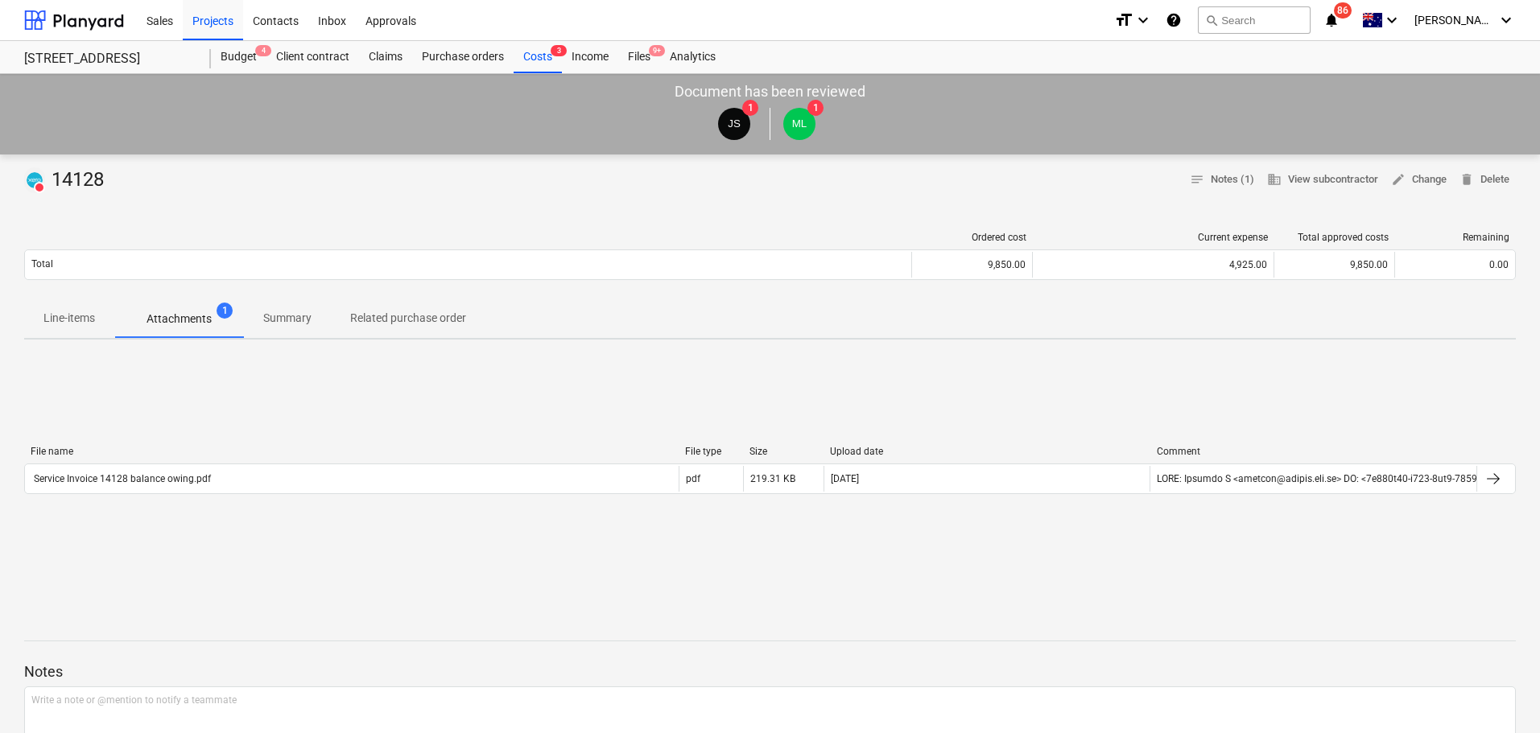
click at [55, 324] on p "Line-items" at bounding box center [69, 318] width 52 height 17
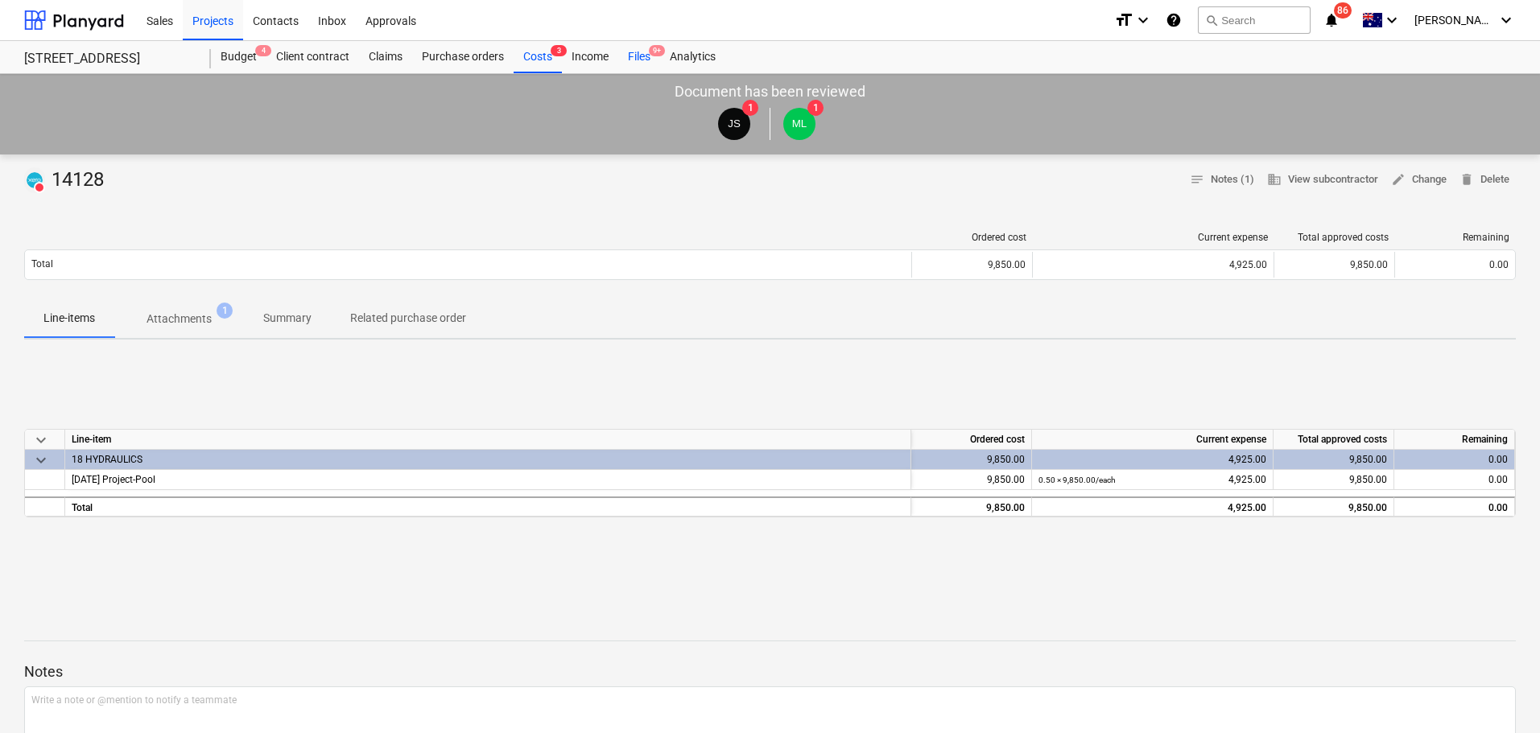
click at [657, 53] on span "9+" at bounding box center [657, 50] width 16 height 11
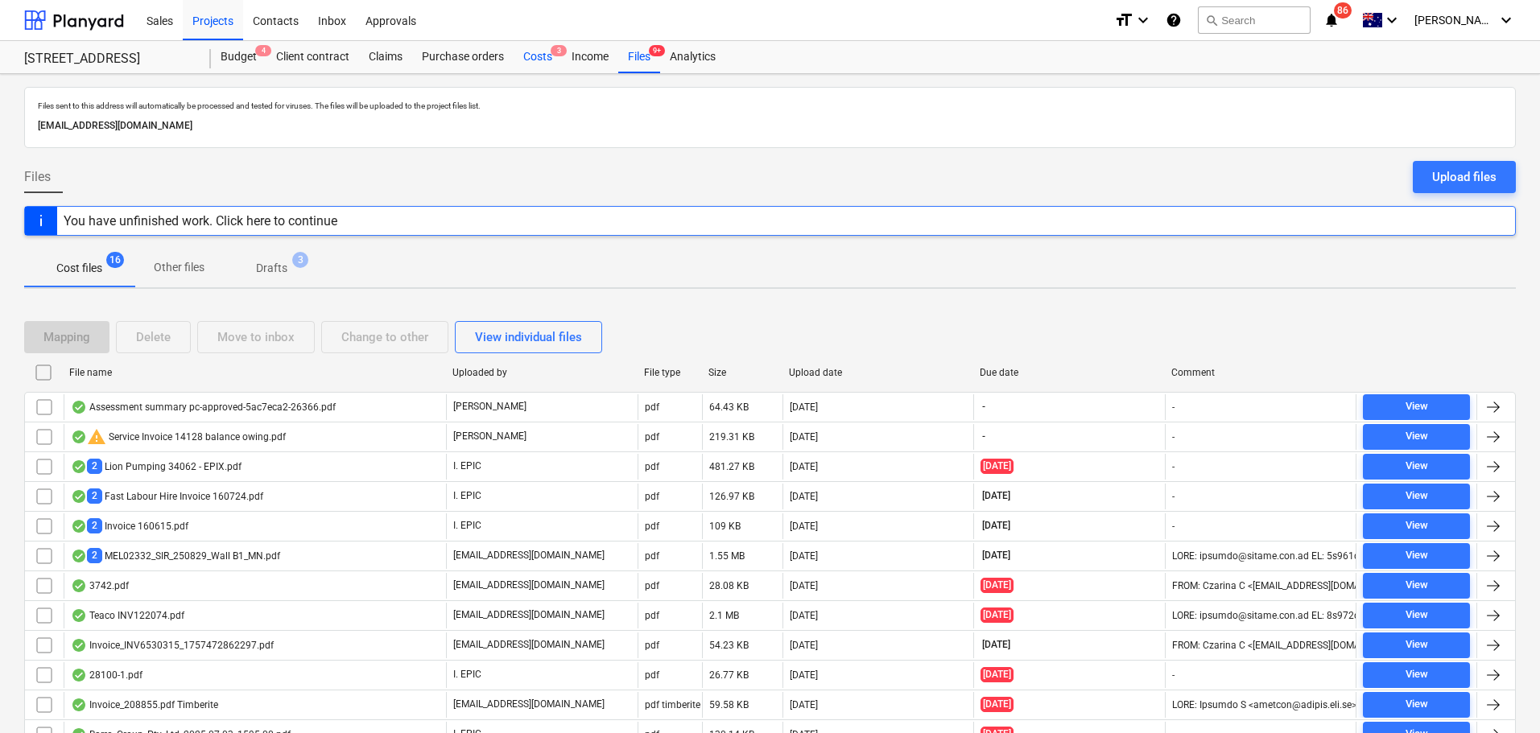
click at [538, 52] on div "Costs 3" at bounding box center [538, 57] width 48 height 32
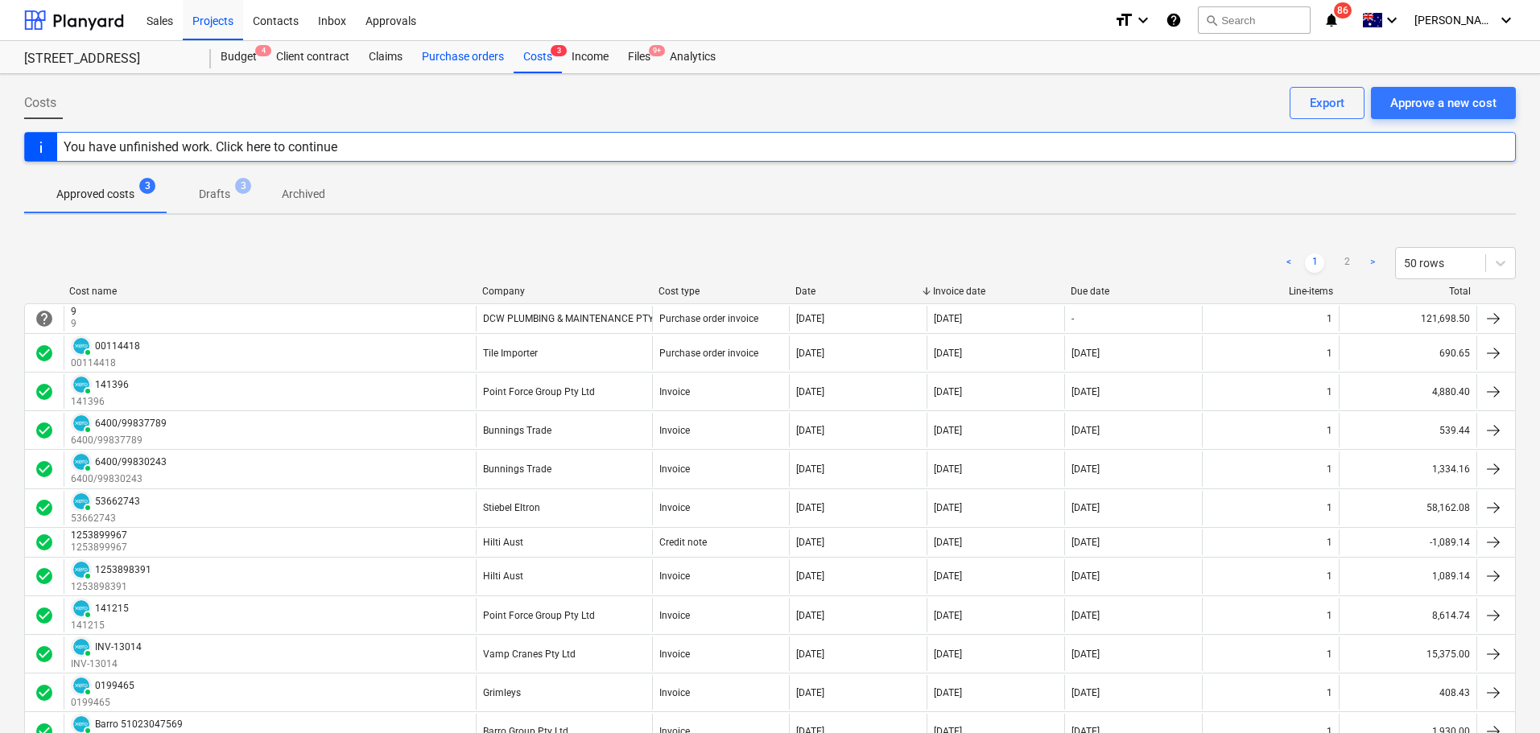
click at [462, 57] on div "Purchase orders" at bounding box center [462, 57] width 101 height 32
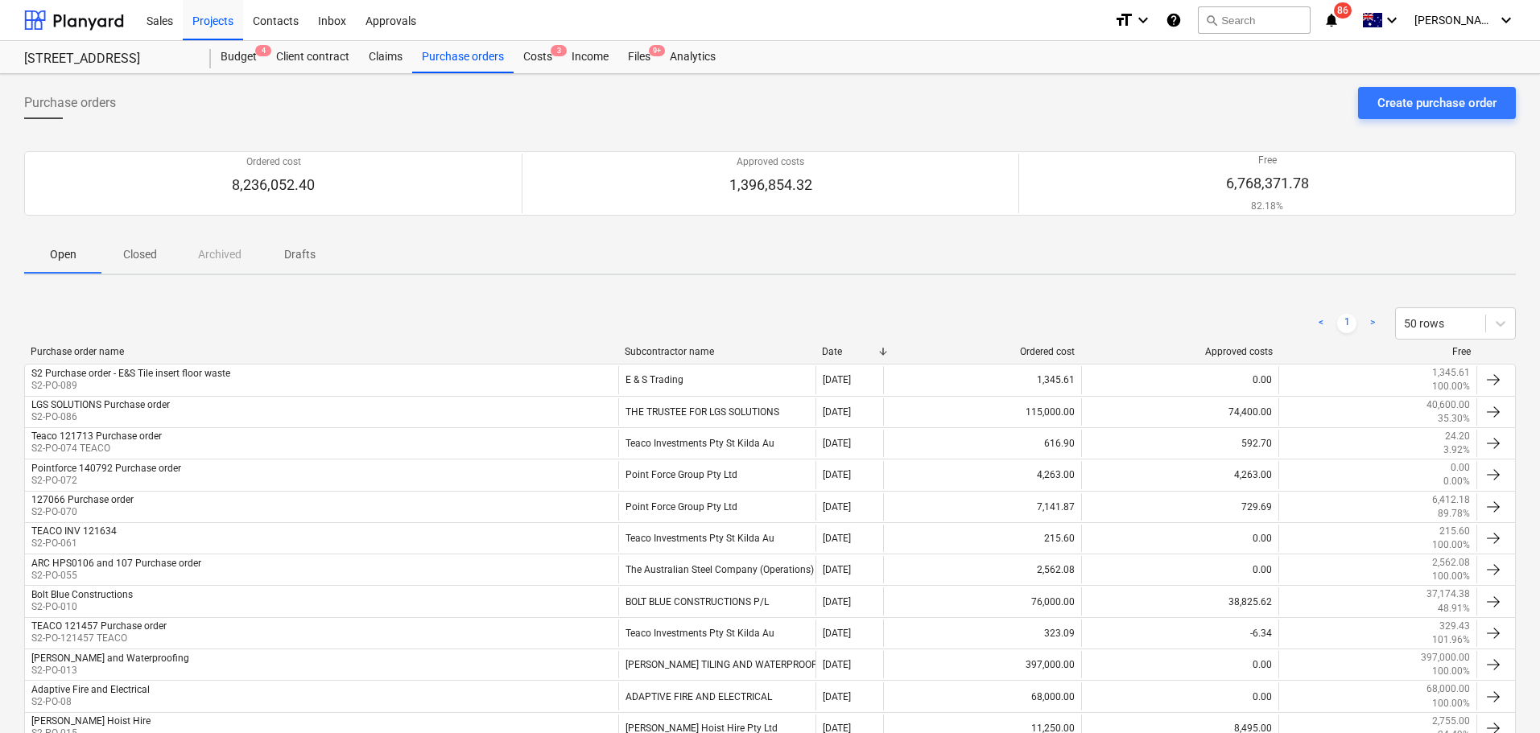
click at [179, 266] on div "Open Closed Archived Drafts" at bounding box center [769, 254] width 1491 height 39
click at [165, 257] on span "Closed" at bounding box center [139, 254] width 77 height 27
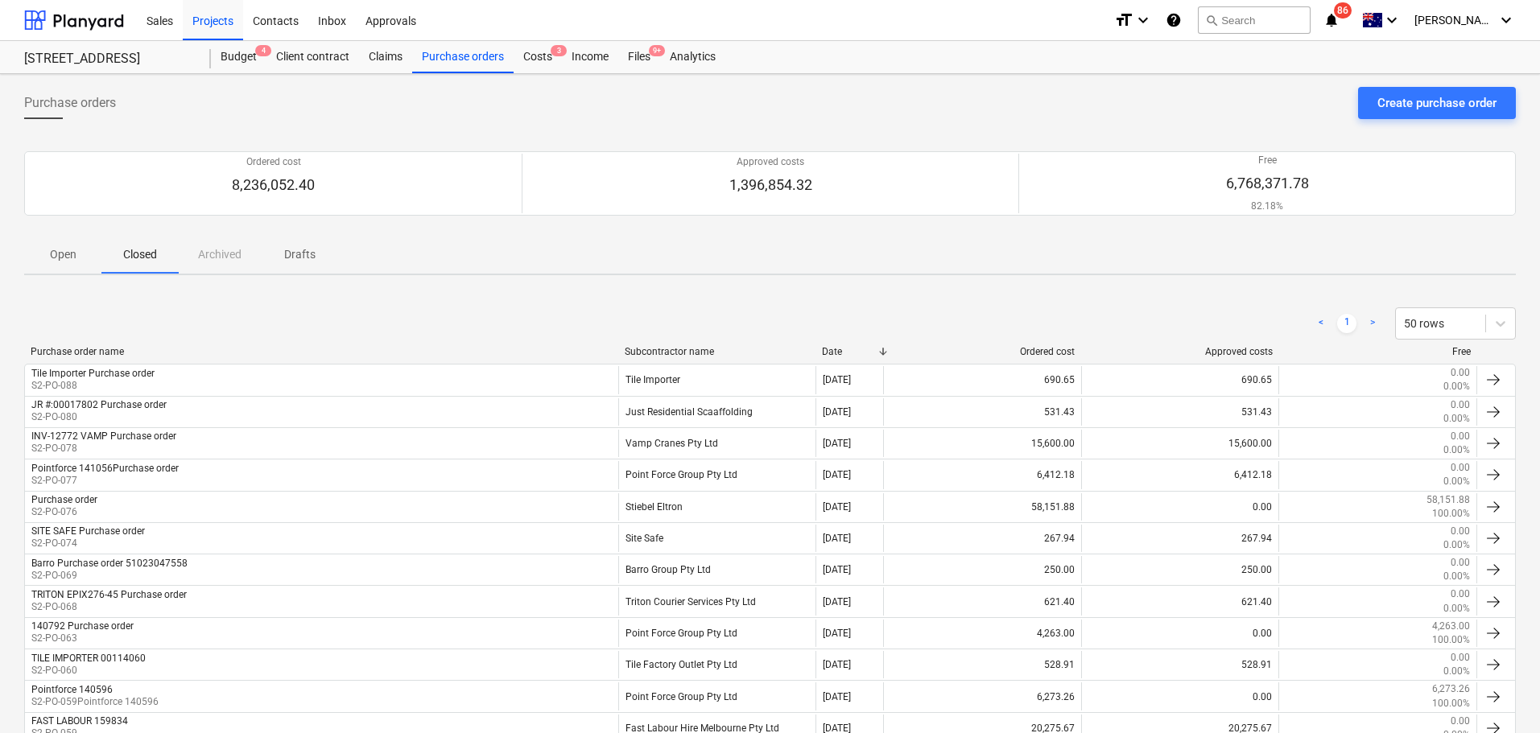
scroll to position [481, 0]
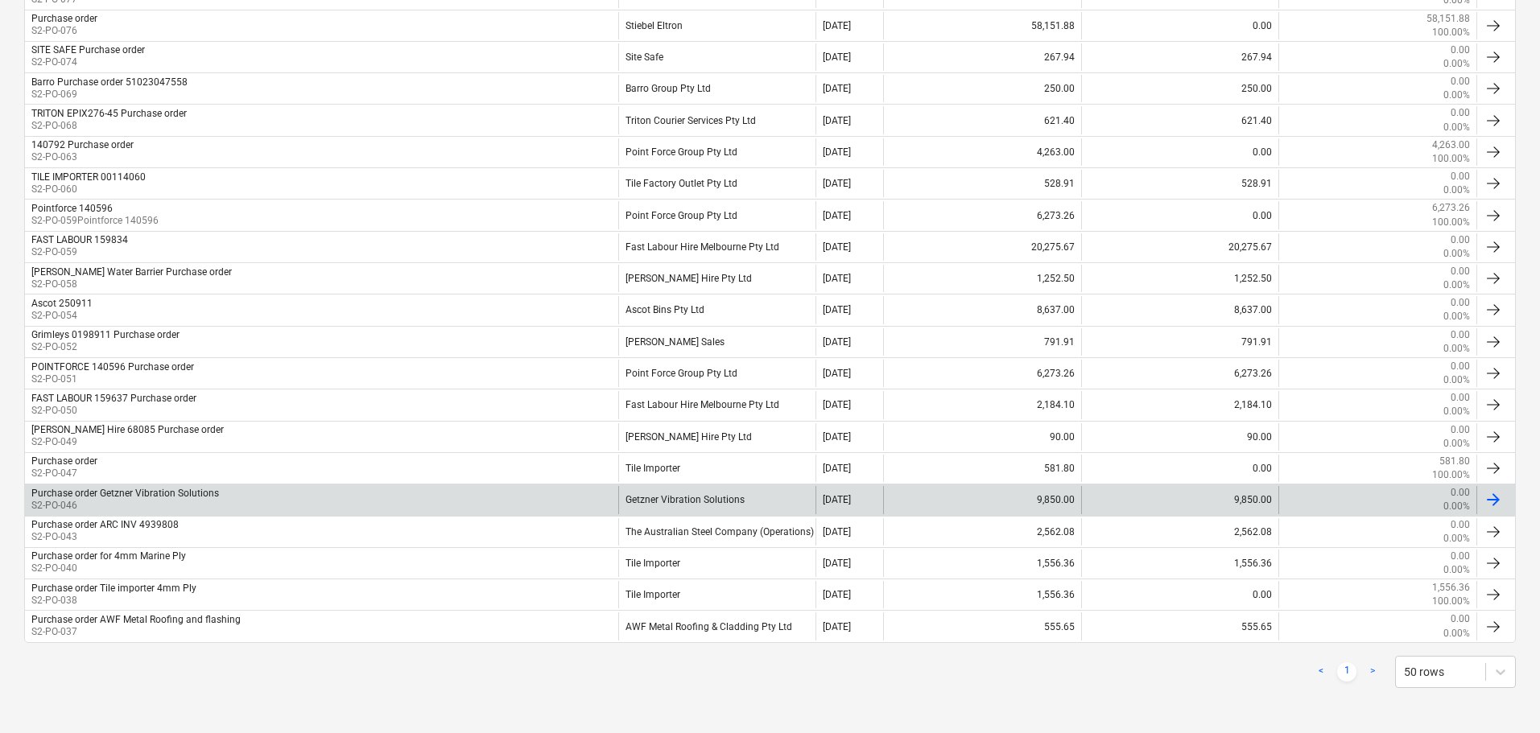
click at [609, 502] on div "Purchase order Getzner Vibration Solutions S2-PO-046" at bounding box center [321, 499] width 593 height 27
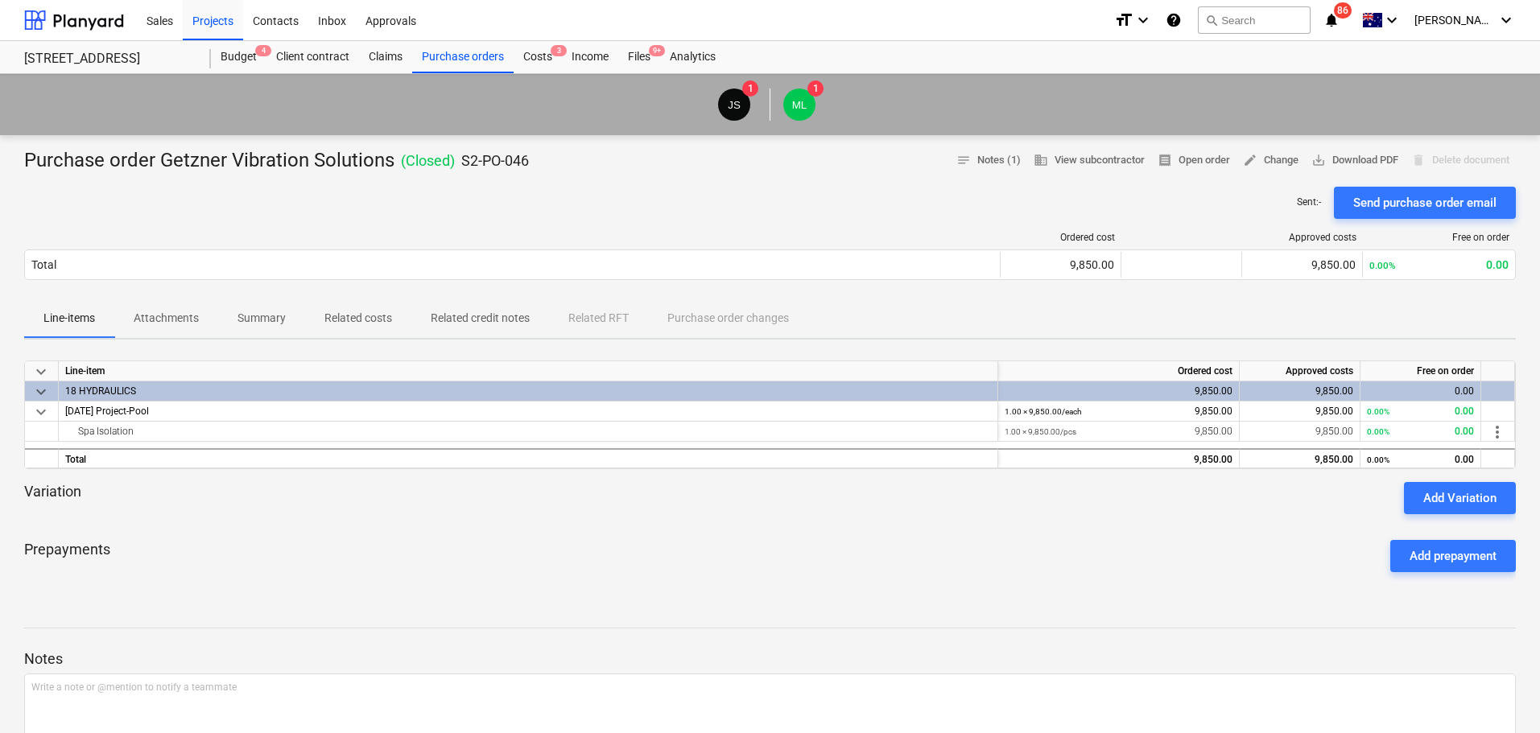
click at [188, 322] on p "Attachments" at bounding box center [166, 318] width 65 height 17
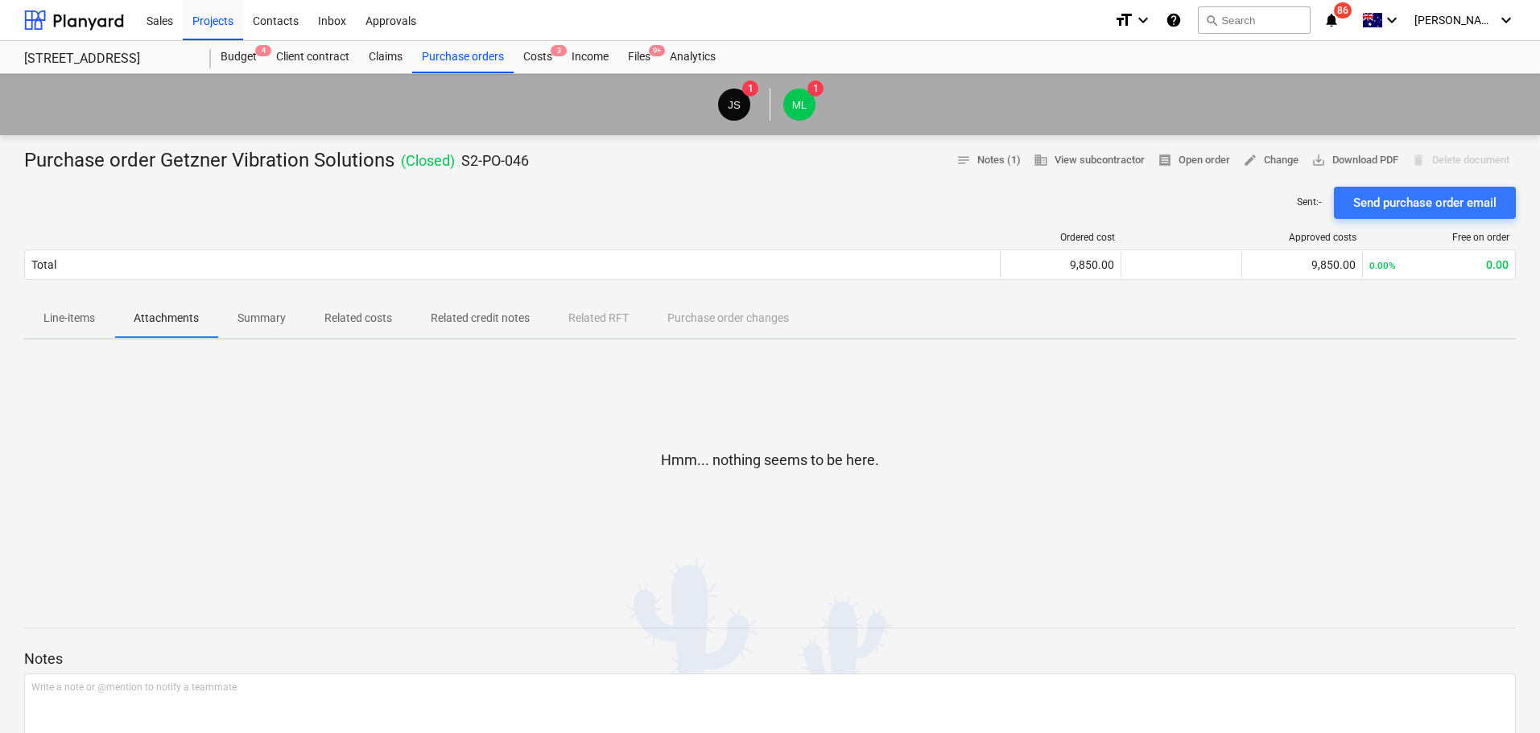
click at [250, 320] on p "Summary" at bounding box center [261, 318] width 48 height 17
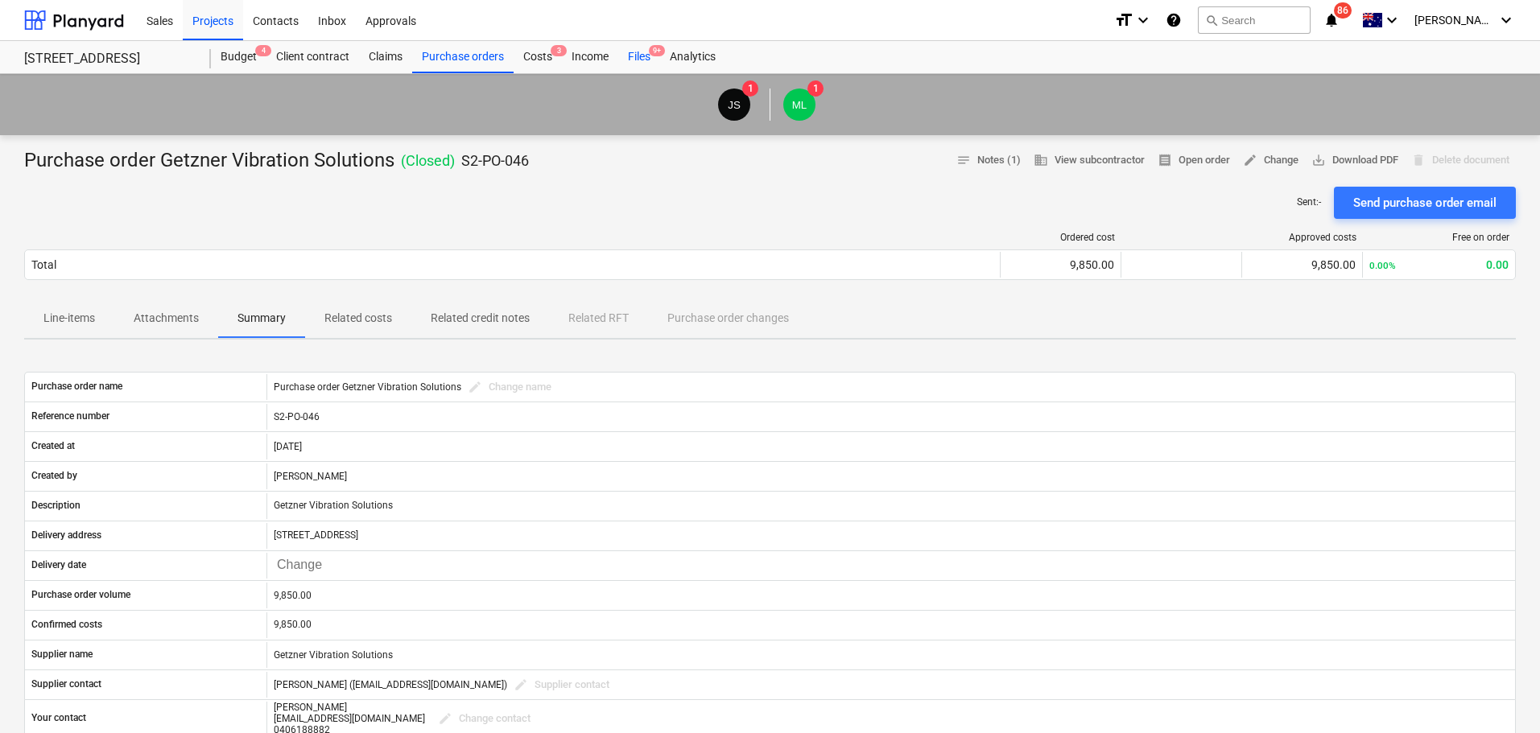
click at [622, 60] on div "Files 9+" at bounding box center [639, 57] width 42 height 32
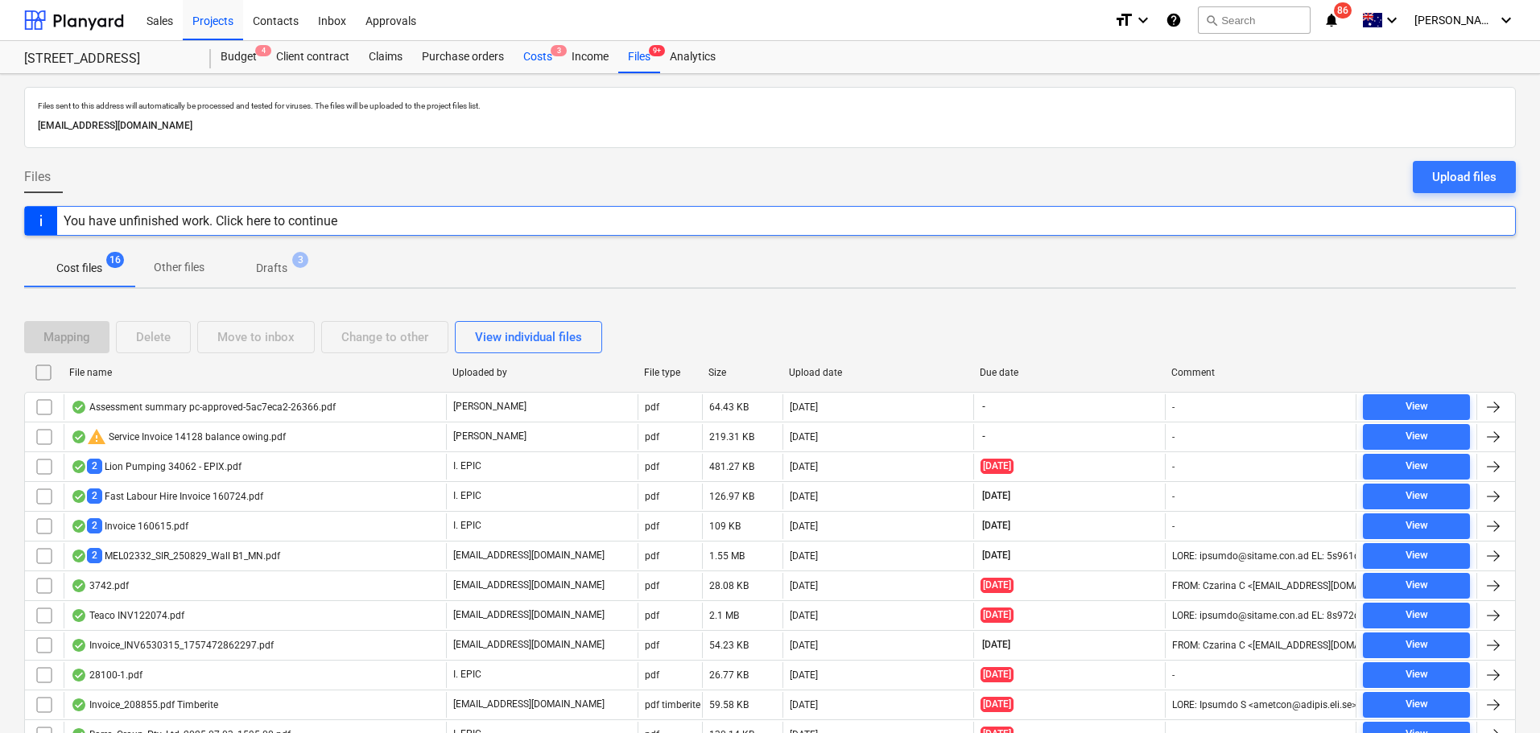
click at [552, 52] on span "3" at bounding box center [559, 50] width 16 height 11
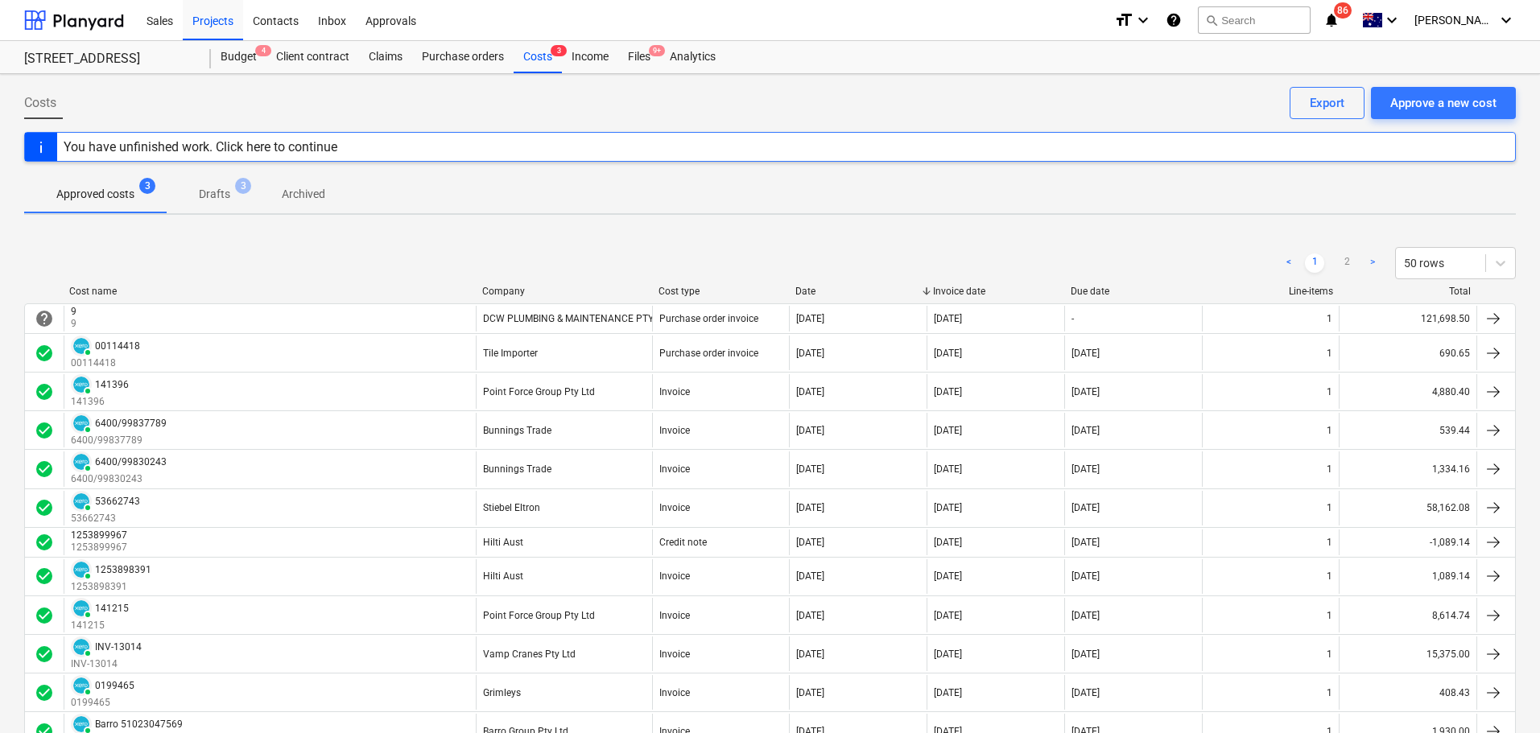
scroll to position [1537, 0]
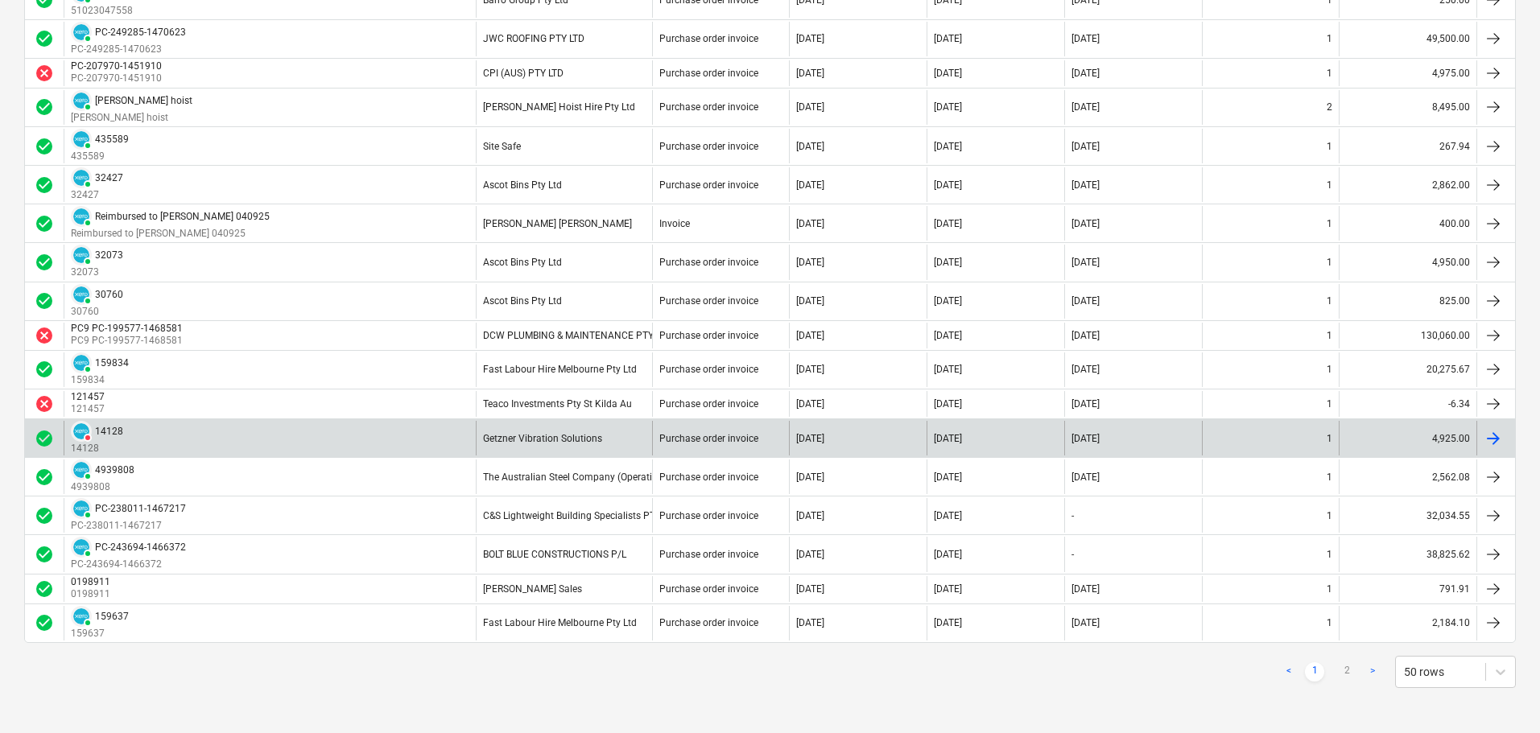
click at [652, 452] on div "Purchase order invoice" at bounding box center [721, 438] width 138 height 35
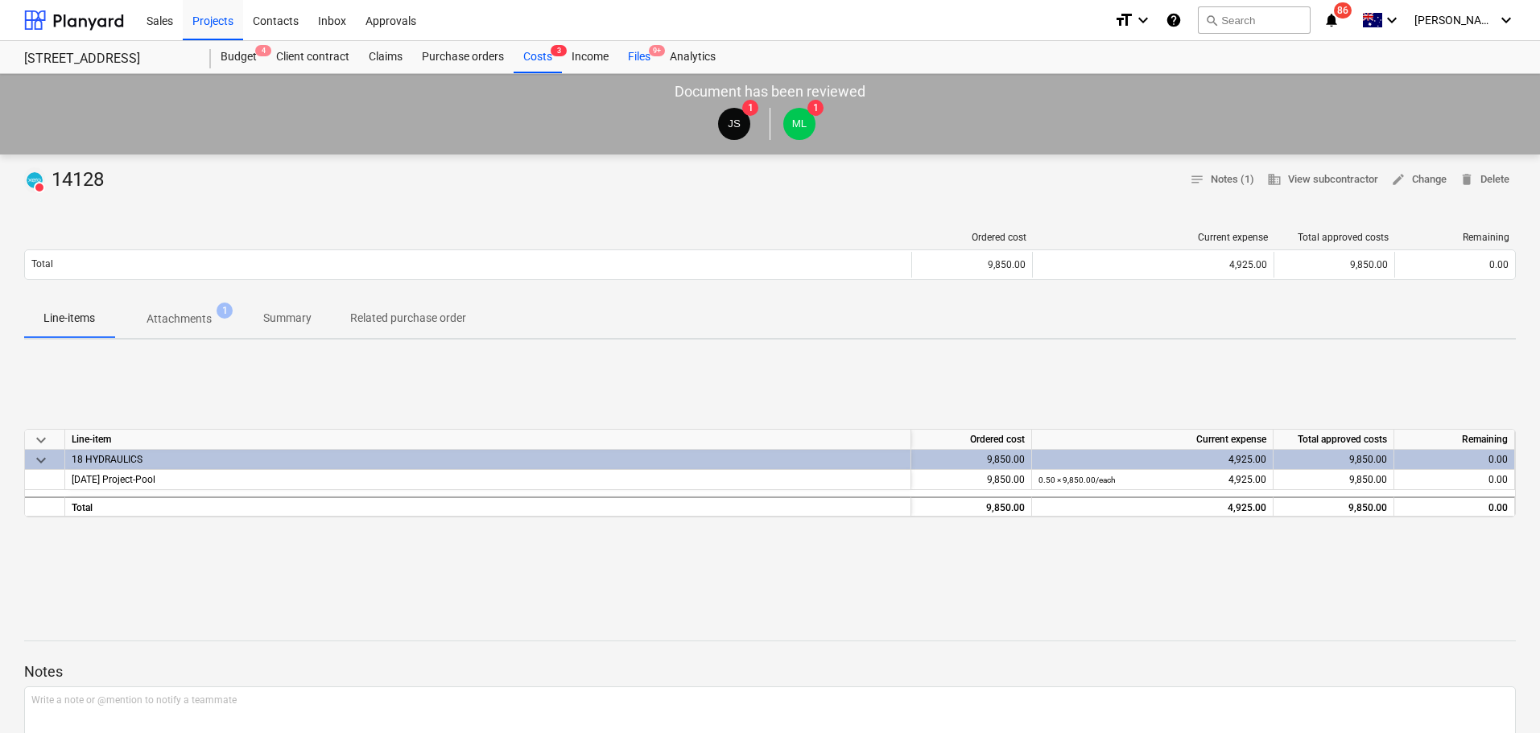
click at [637, 59] on div "Files 9+" at bounding box center [639, 57] width 42 height 32
